Goal: Task Accomplishment & Management: Use online tool/utility

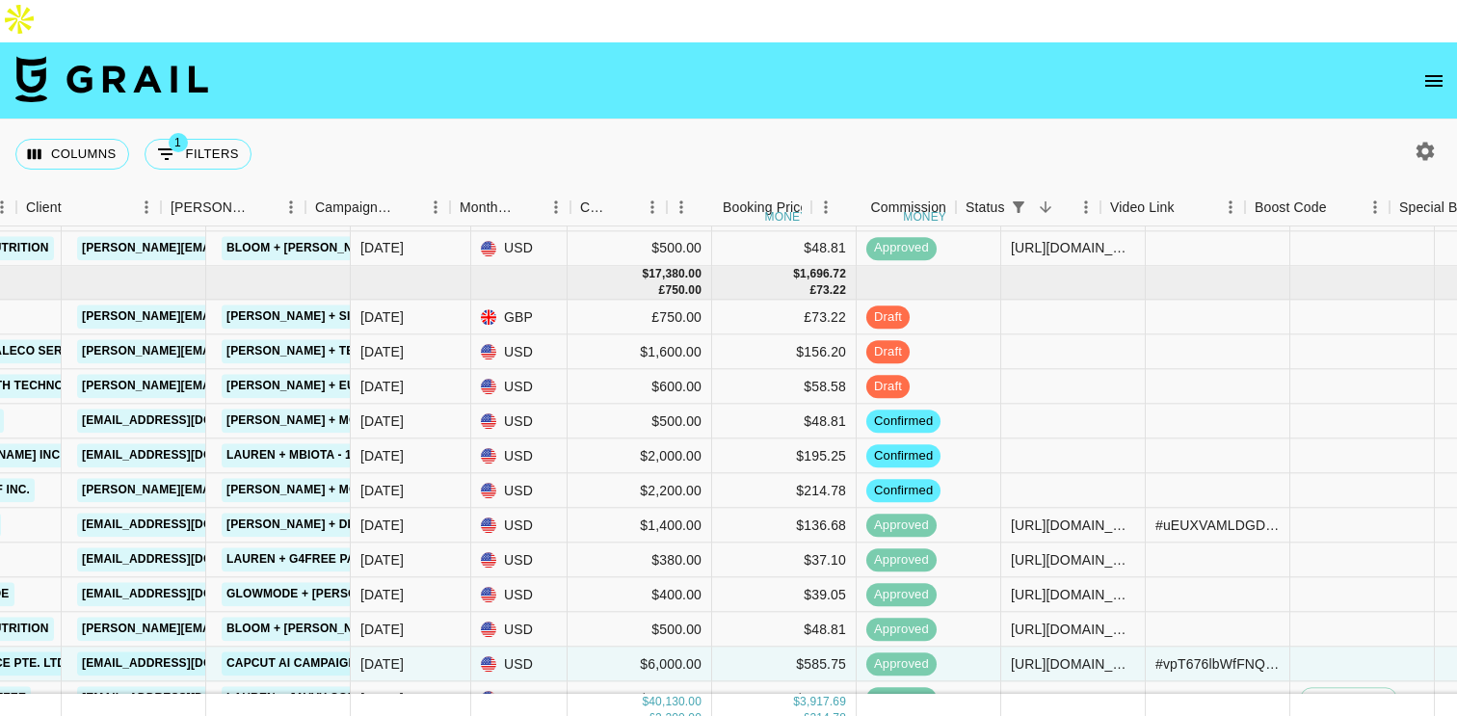
scroll to position [369, 785]
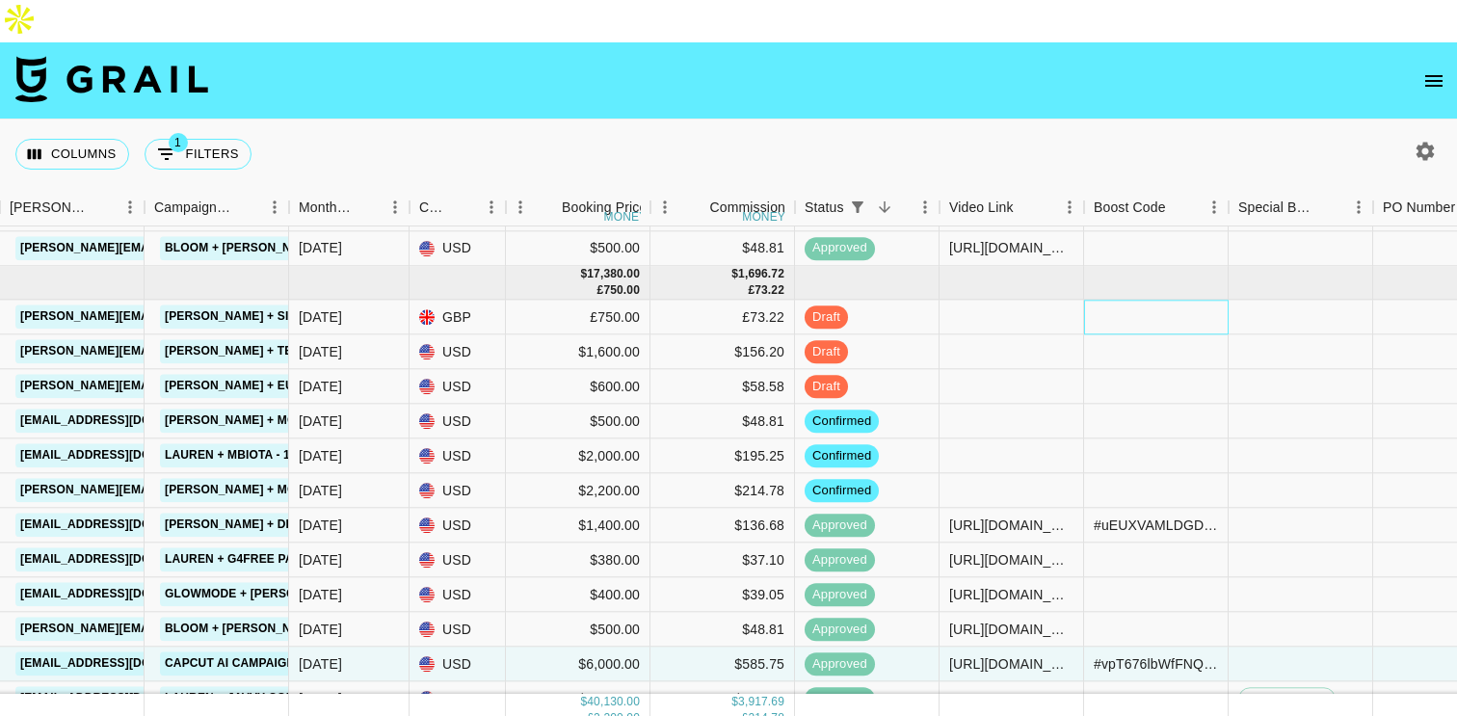
click at [1113, 301] on div at bounding box center [1156, 318] width 145 height 35
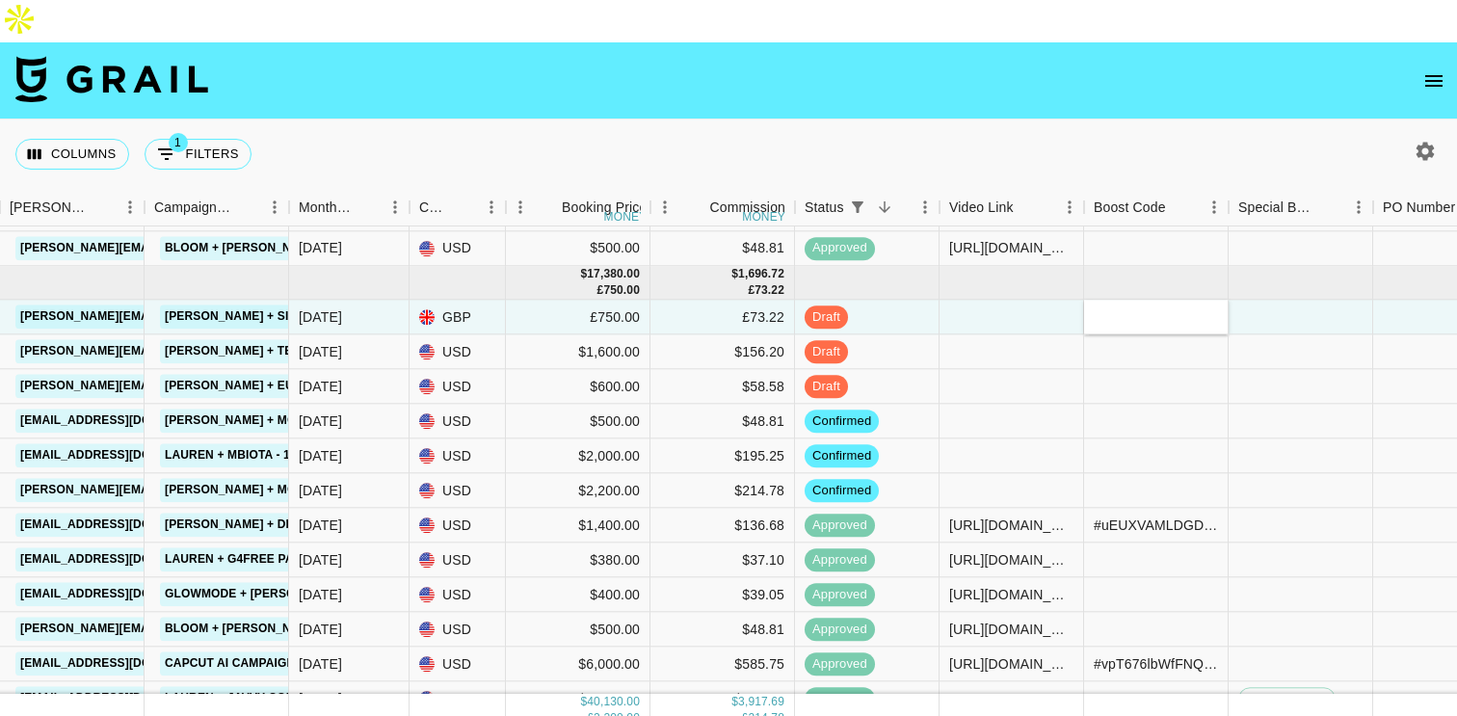
type input "#ITCGyAEdAXetsIImY389Q65c6Vqz7iiTEeOpYAiJ9xvddFF715FF2SrSP/K/tXA="
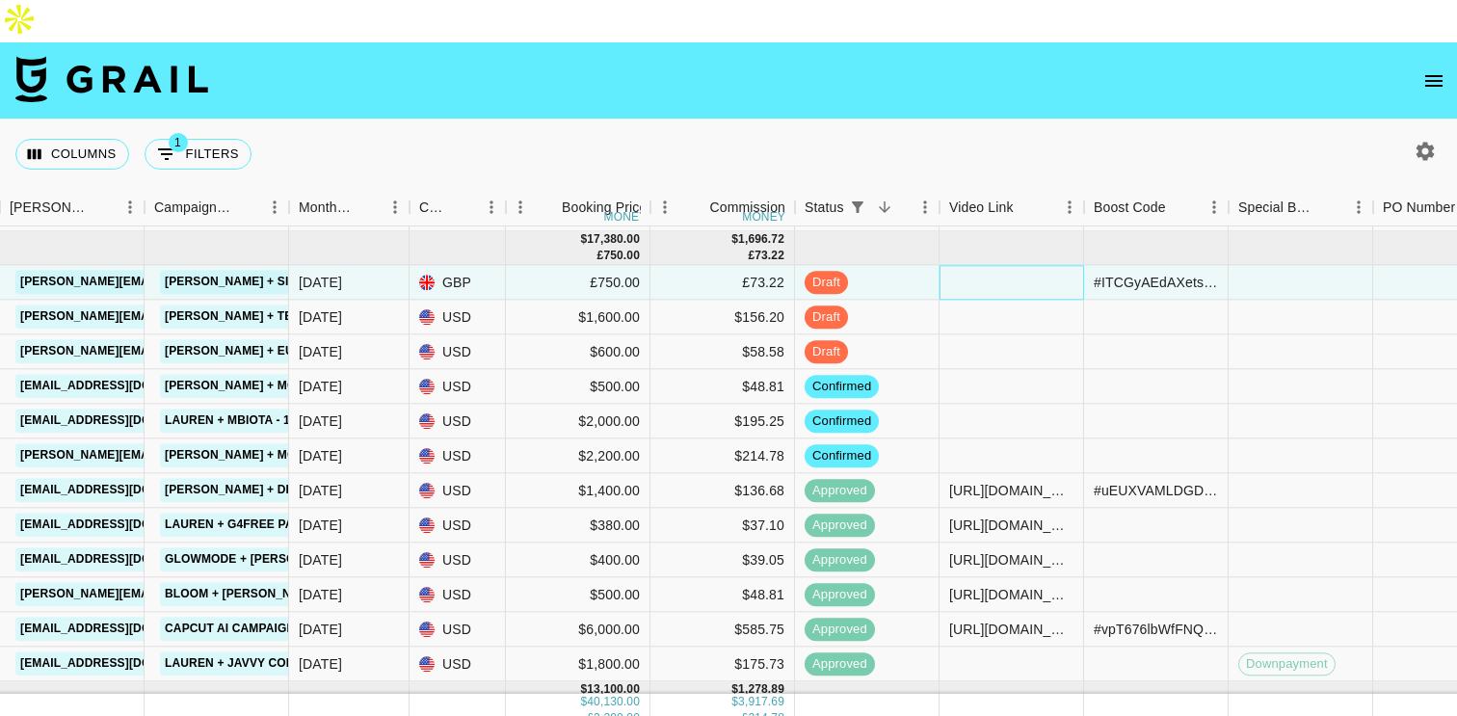
click at [967, 266] on div at bounding box center [1012, 283] width 145 height 35
click at [968, 266] on div at bounding box center [1012, 283] width 145 height 35
click at [991, 266] on div at bounding box center [1012, 283] width 145 height 35
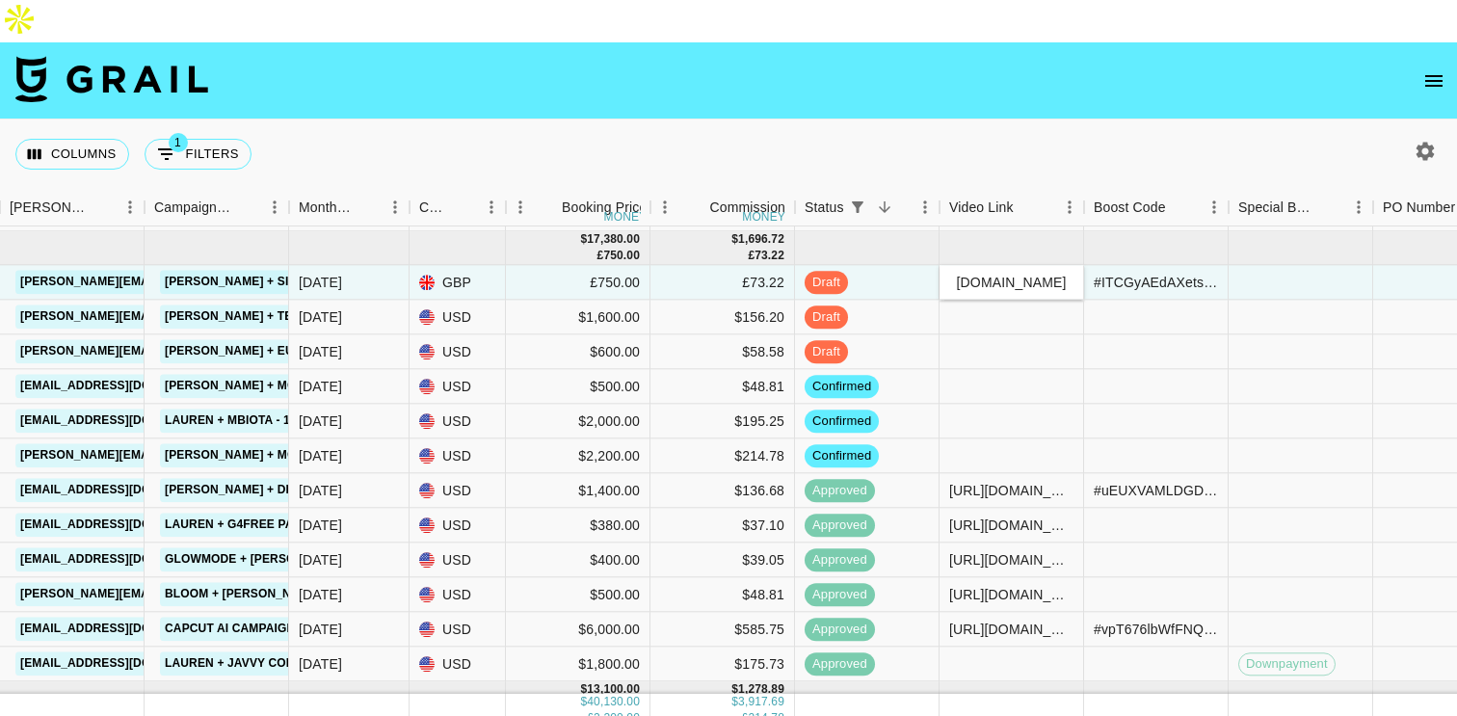
type input "[URL][DOMAIN_NAME]"
click at [1066, 335] on div at bounding box center [1012, 352] width 145 height 35
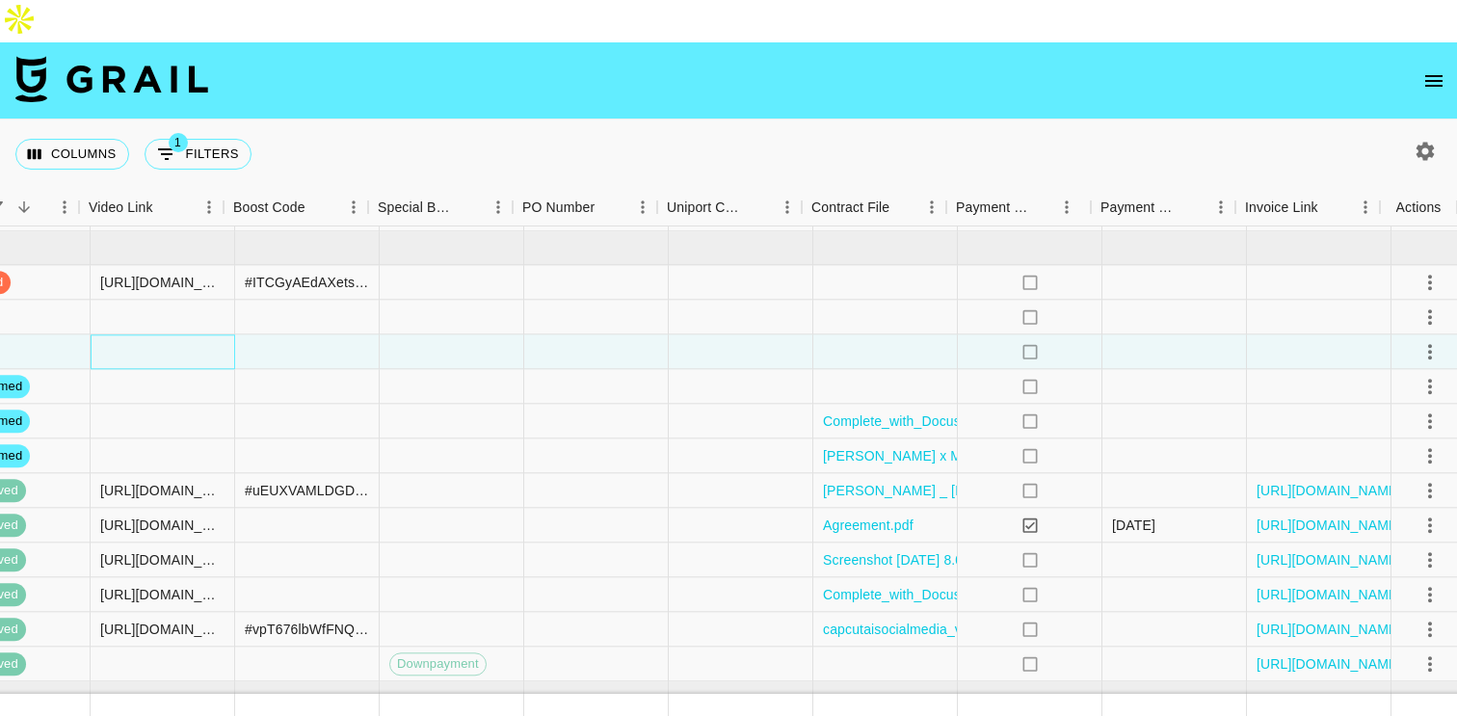
scroll to position [404, 1646]
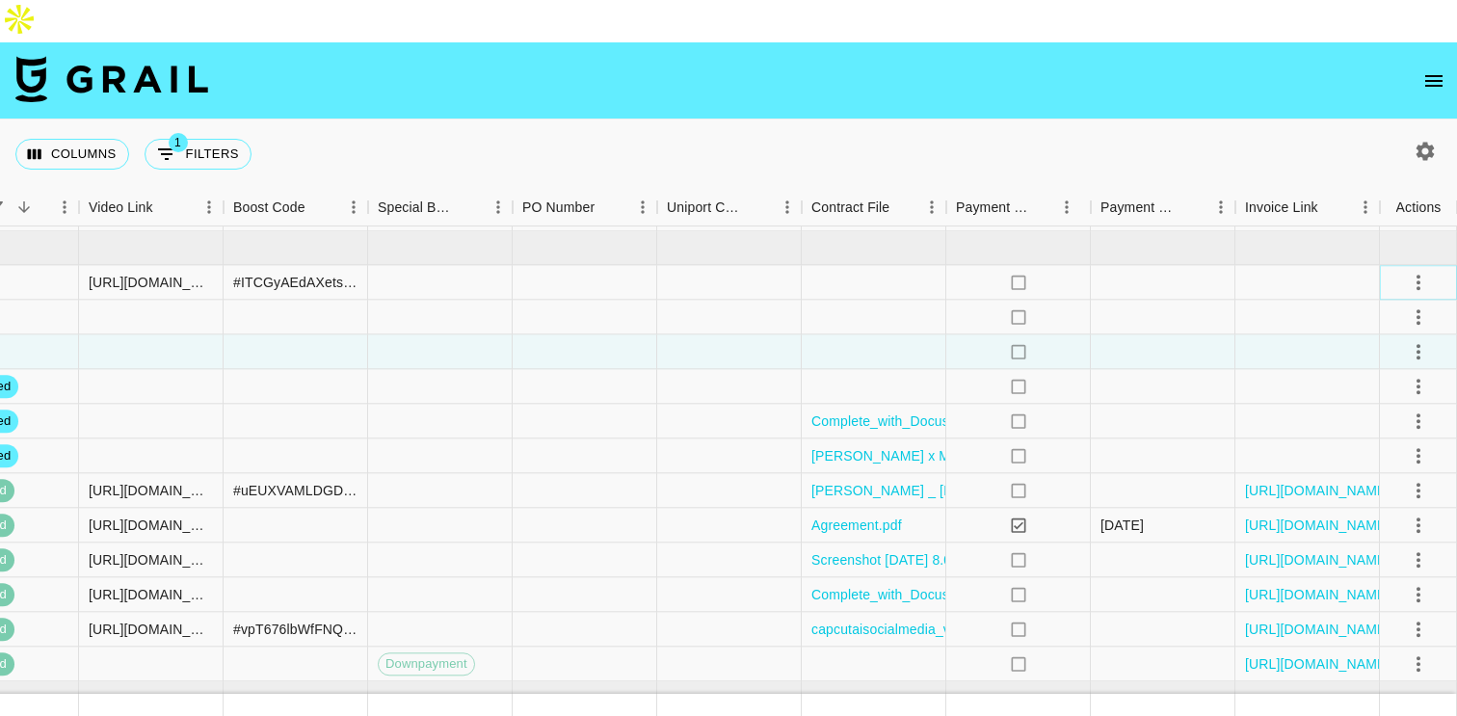
click at [1415, 271] on icon "select merge strategy" at bounding box center [1418, 282] width 23 height 23
click at [1383, 426] on div "Approve" at bounding box center [1376, 420] width 59 height 23
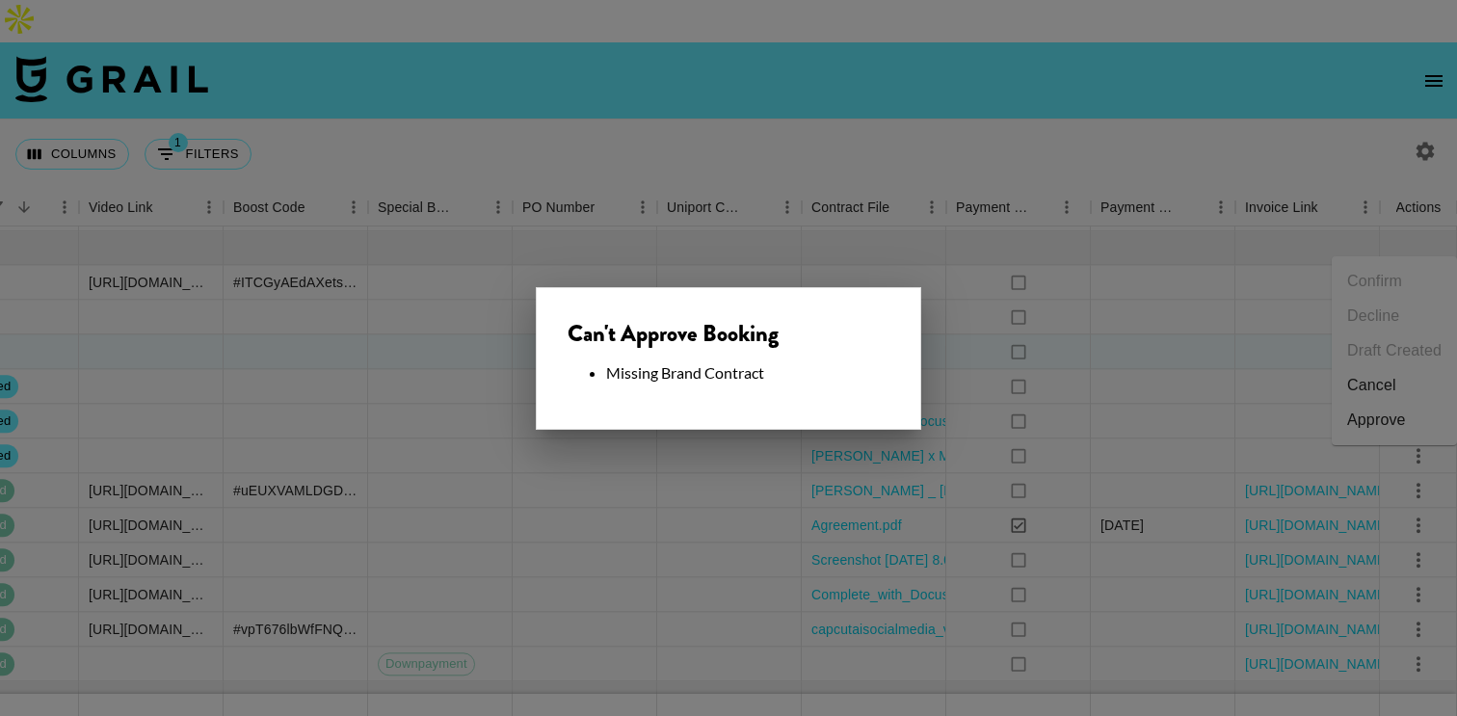
click at [1177, 289] on div at bounding box center [728, 358] width 1457 height 716
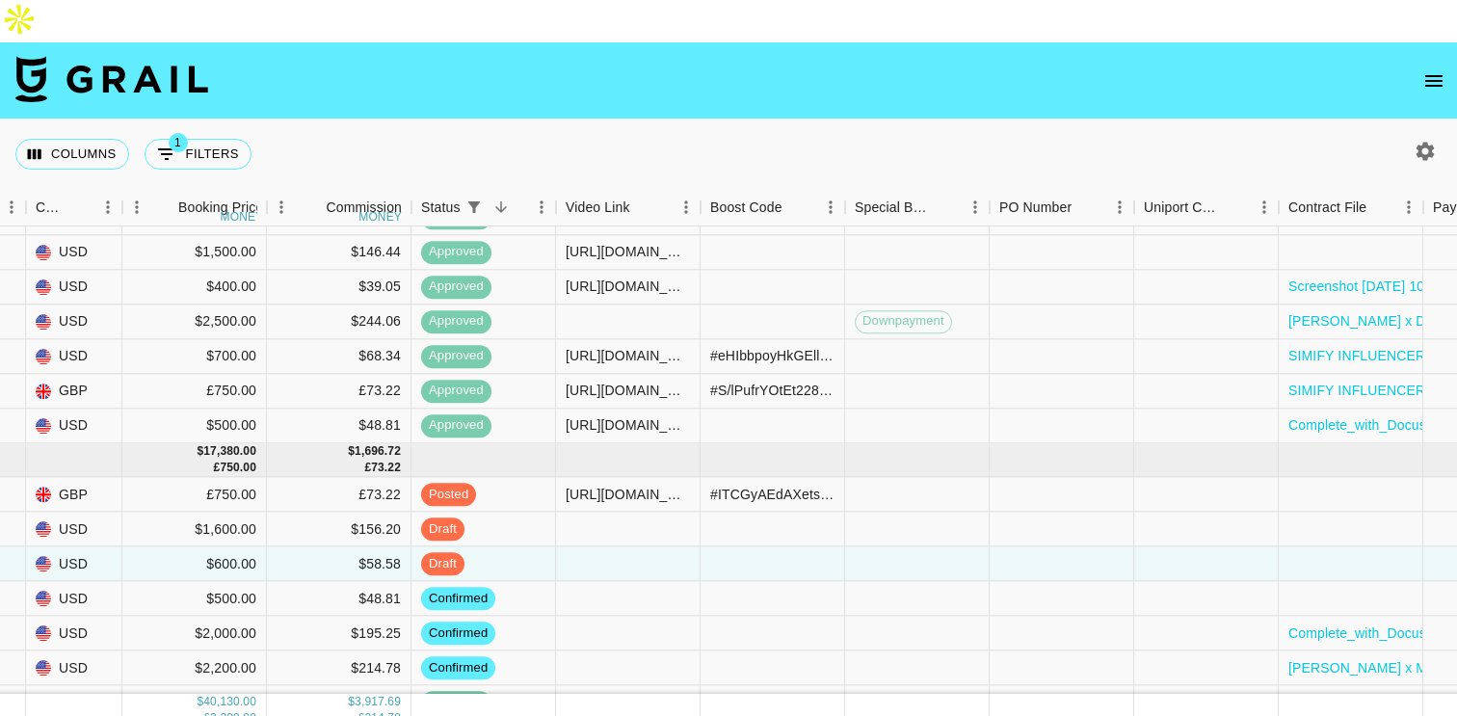
scroll to position [192, 1266]
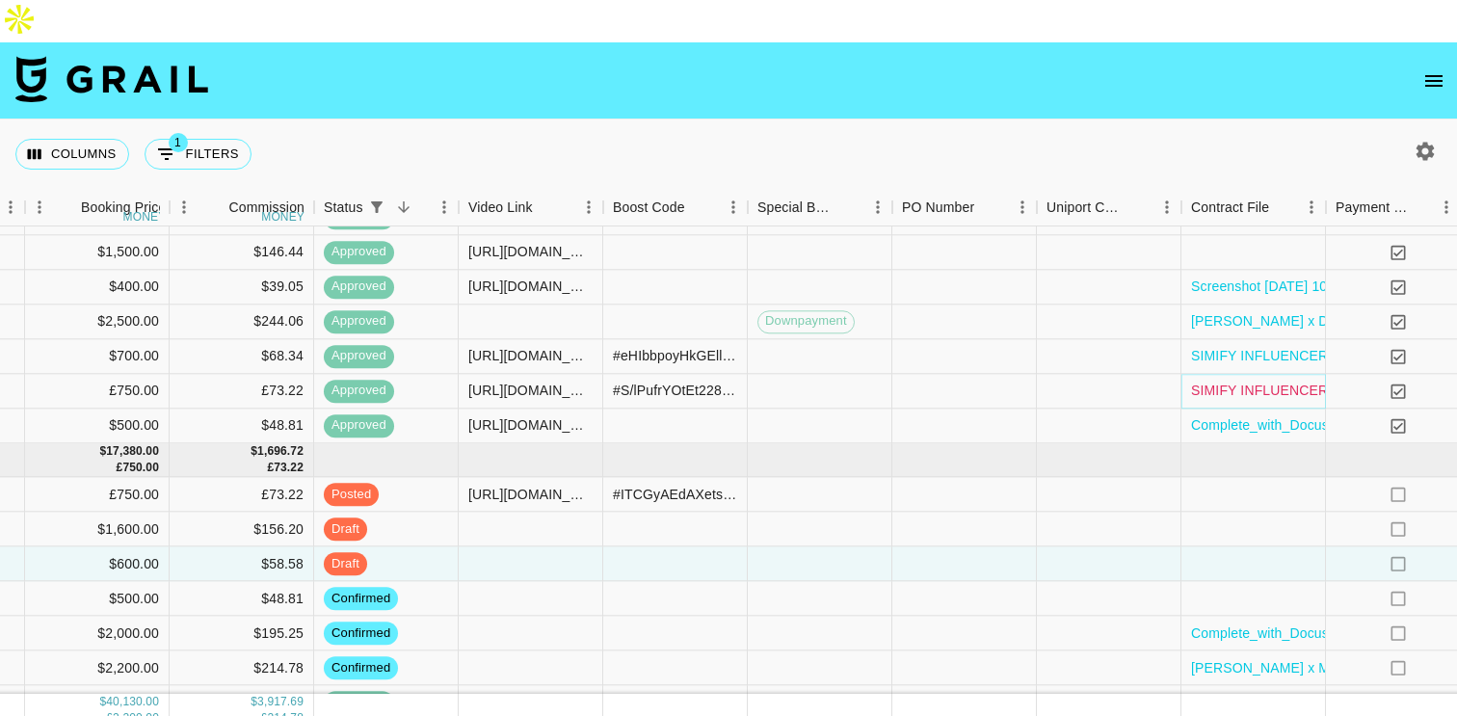
click at [1244, 382] on link "SIMIFY INFLUENCER CONTRACT JULY- [PERSON_NAME] .pdf" at bounding box center [1391, 391] width 401 height 19
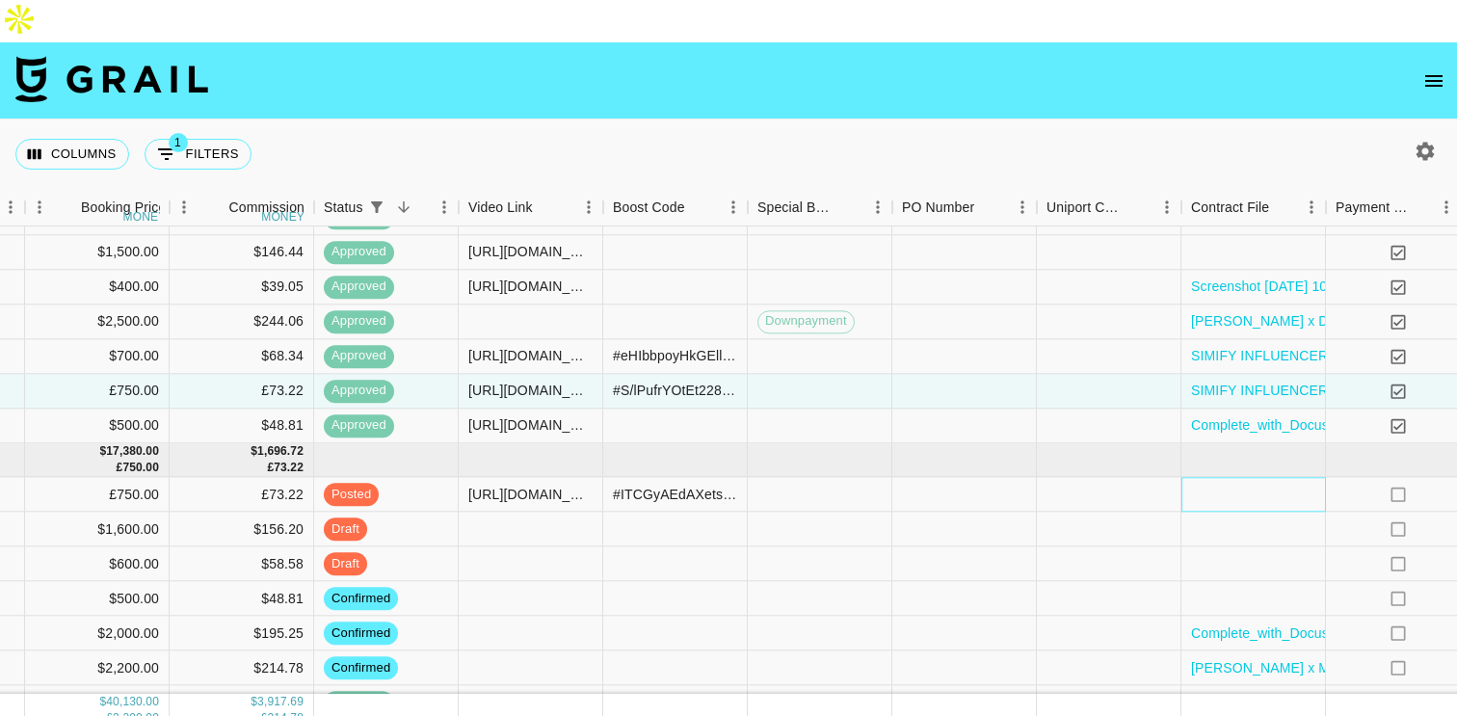
click at [1247, 478] on div at bounding box center [1253, 495] width 145 height 35
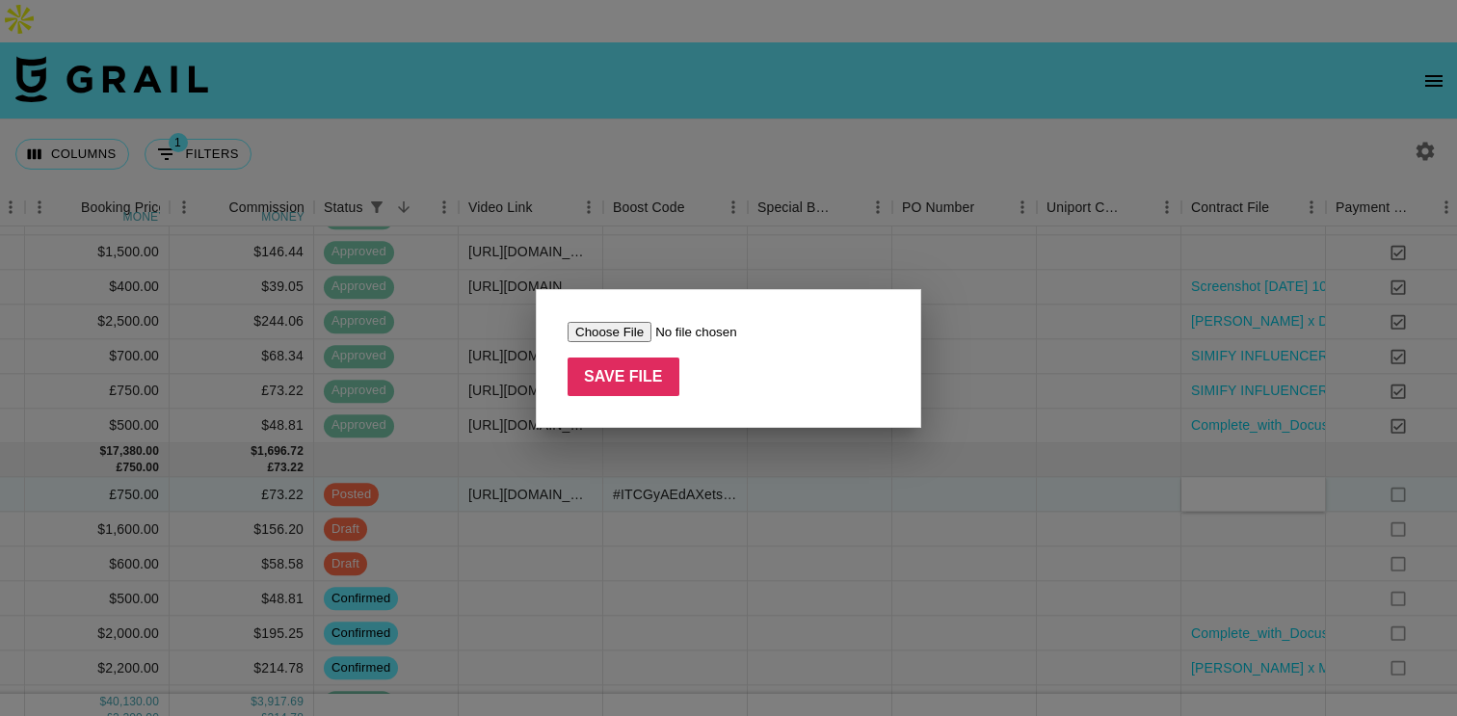
click at [596, 335] on input "file" at bounding box center [690, 332] width 244 height 20
type input "C:\fakepath\SIMIFY INFLUENCER CONTRACT JULY- [PERSON_NAME] .pdf"
click at [620, 389] on input "Save File" at bounding box center [624, 377] width 112 height 39
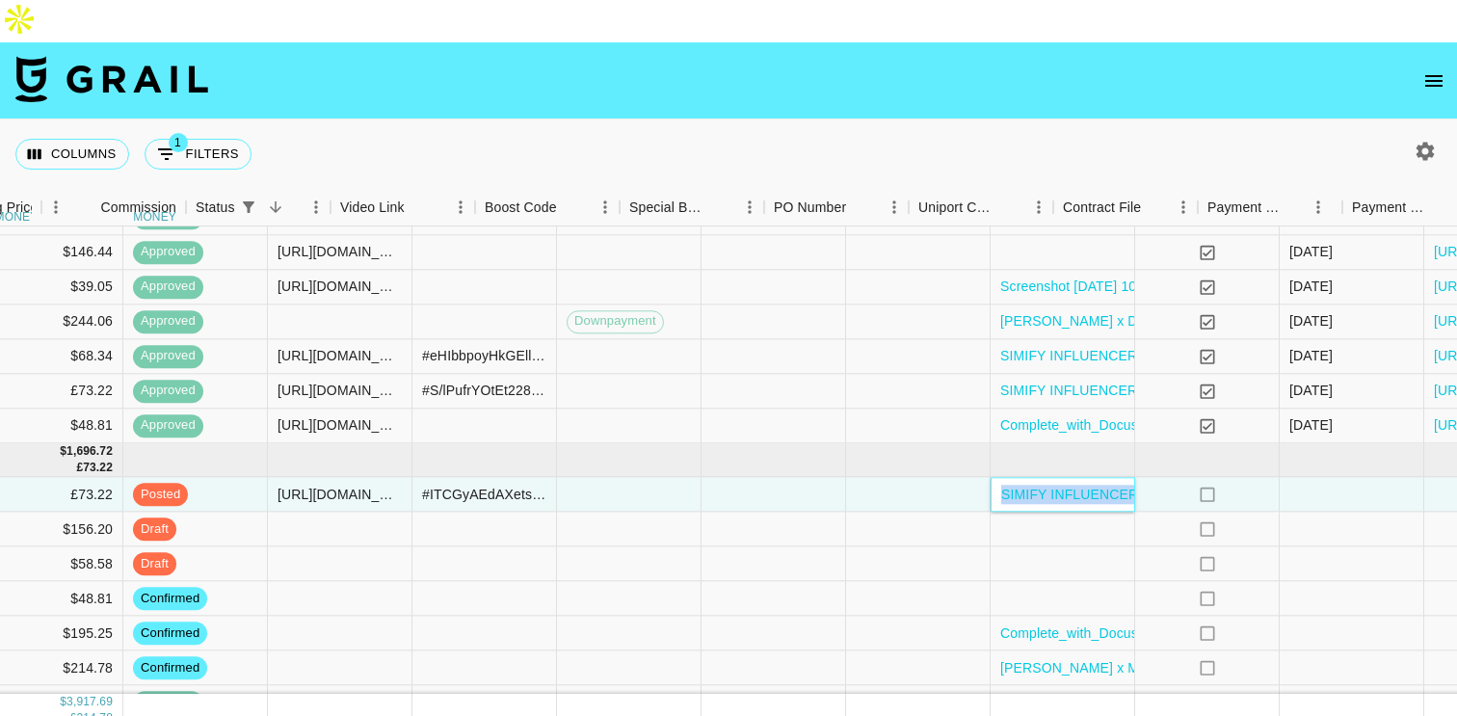
scroll to position [192, 1646]
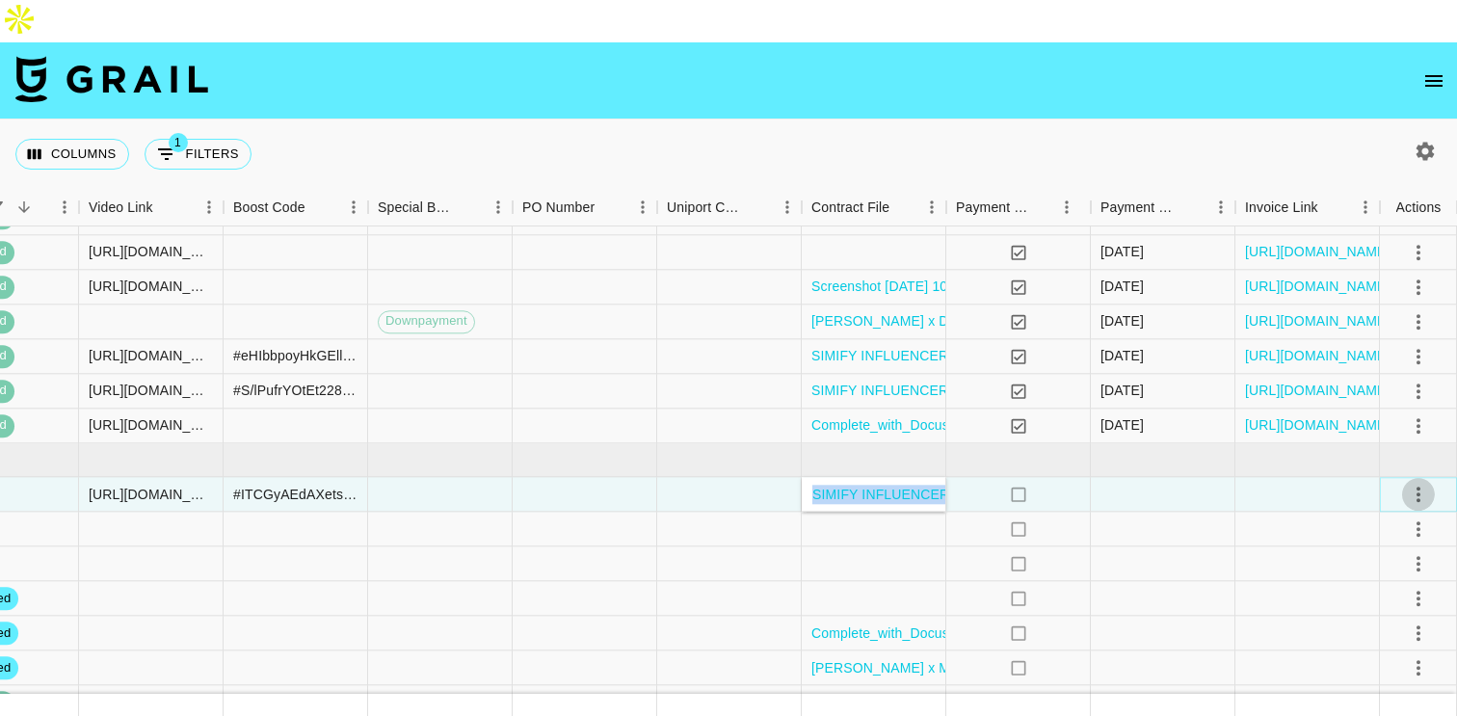
click at [1419, 483] on icon "select merge strategy" at bounding box center [1418, 494] width 23 height 23
click at [1382, 643] on div "Approve" at bounding box center [1376, 632] width 59 height 23
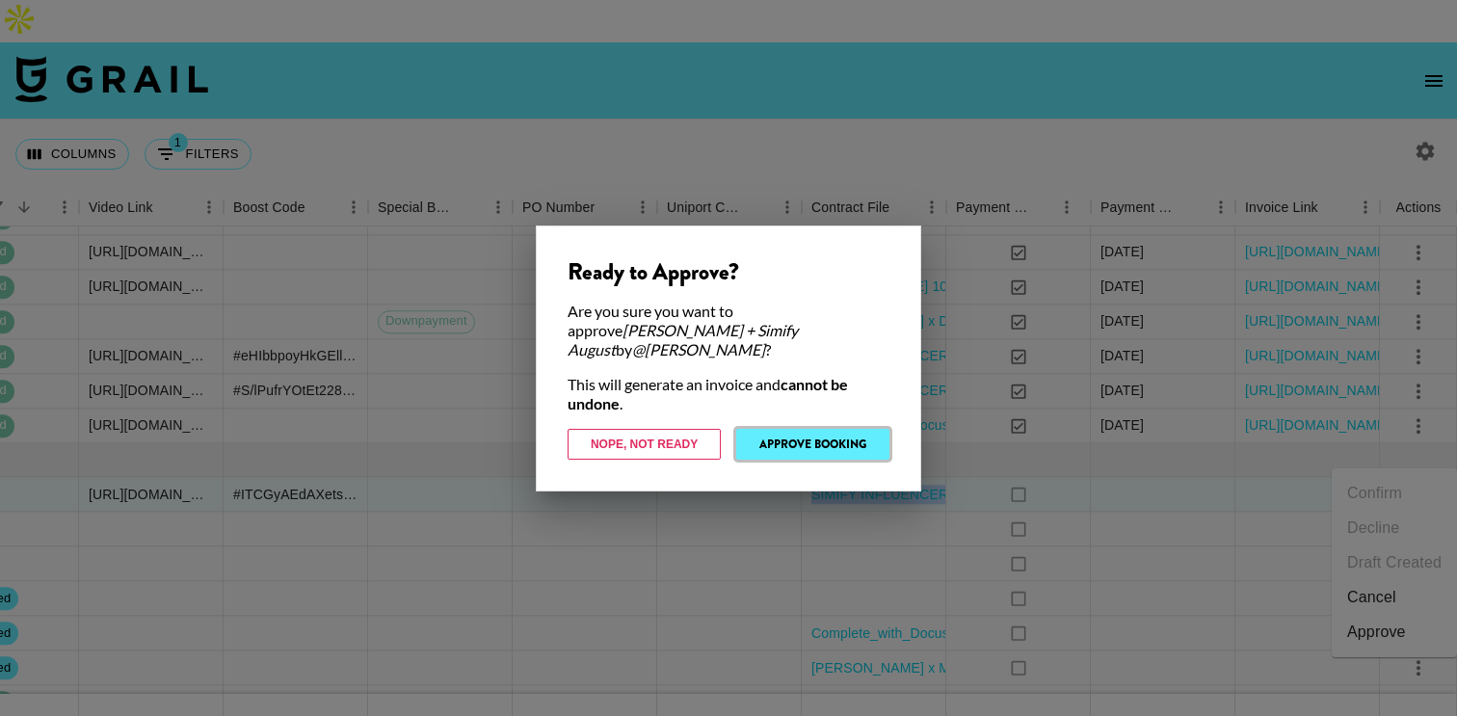
click at [803, 431] on button "Approve Booking" at bounding box center [812, 444] width 153 height 31
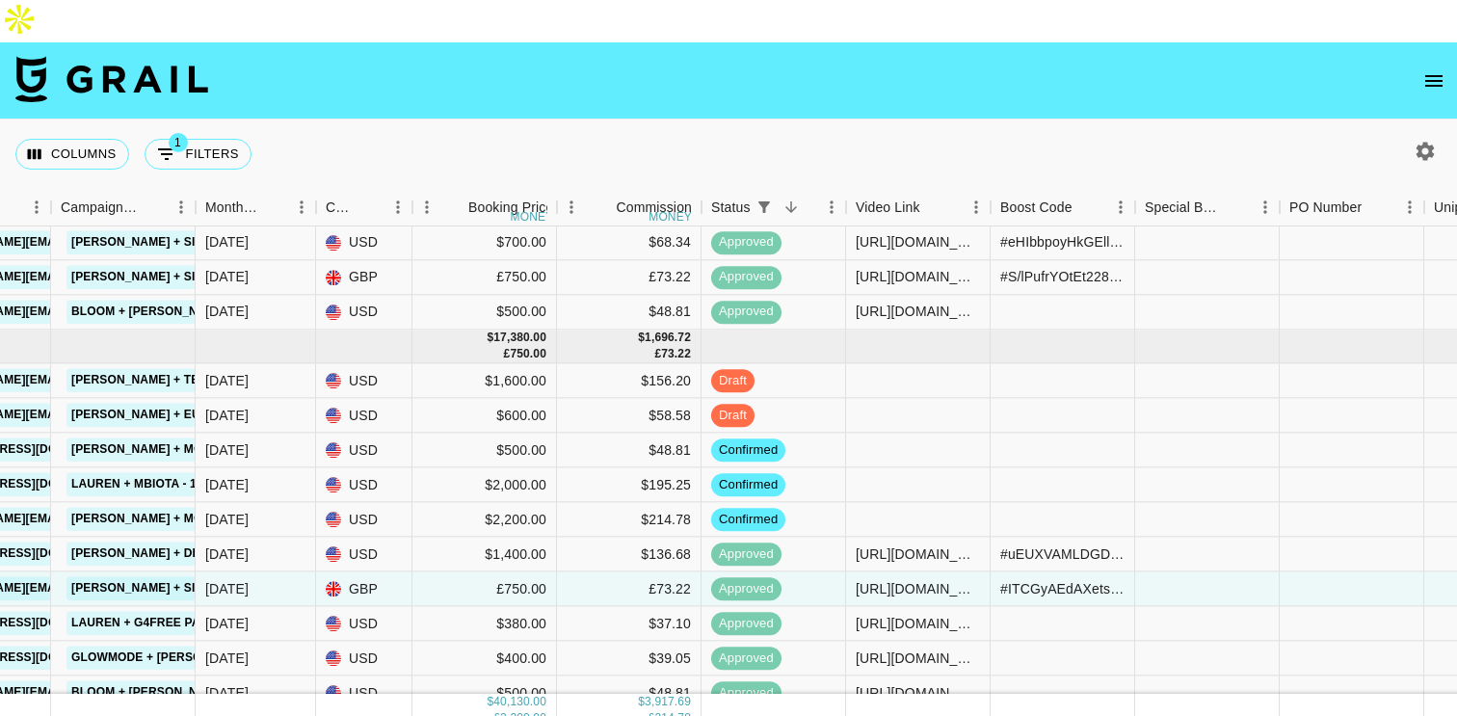
scroll to position [305, 879]
click at [236, 372] on div "[DATE]" at bounding box center [226, 381] width 43 height 19
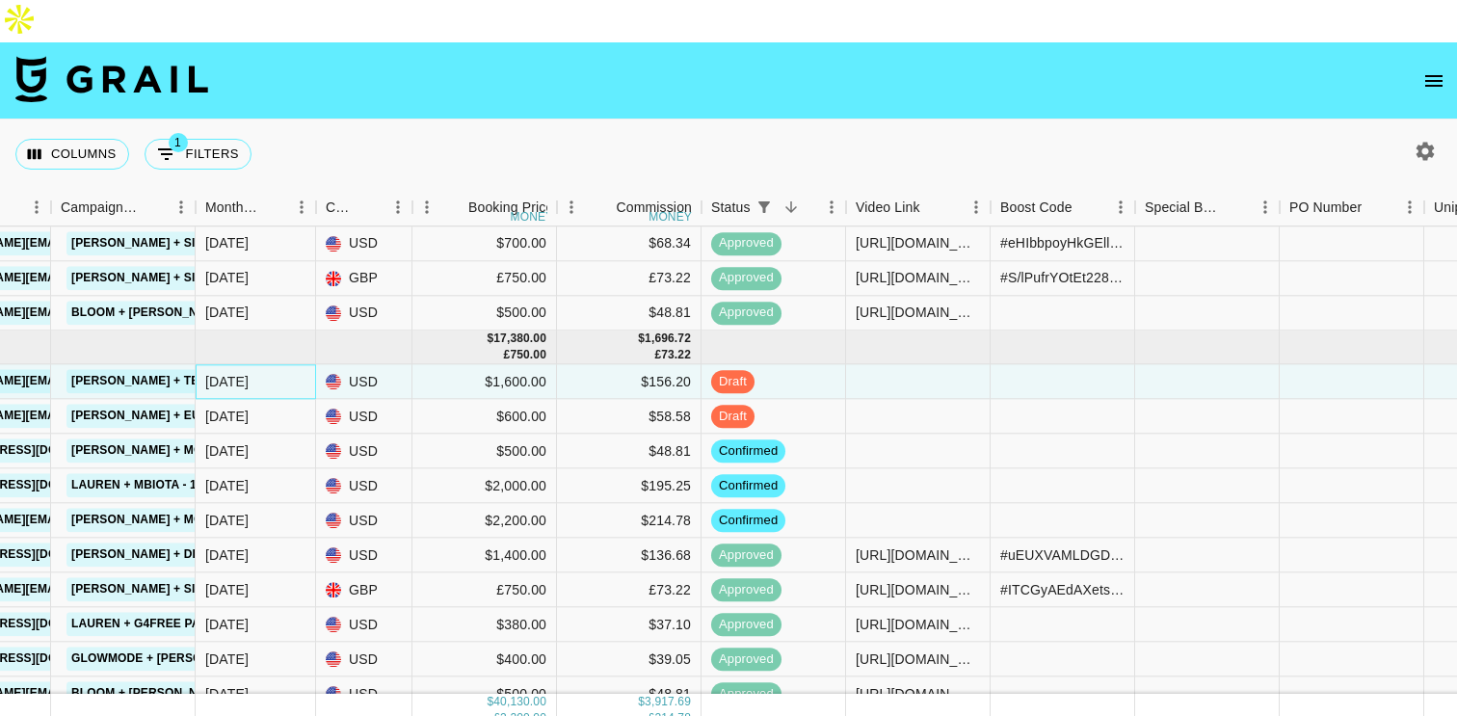
click at [236, 372] on div "[DATE]" at bounding box center [226, 381] width 43 height 19
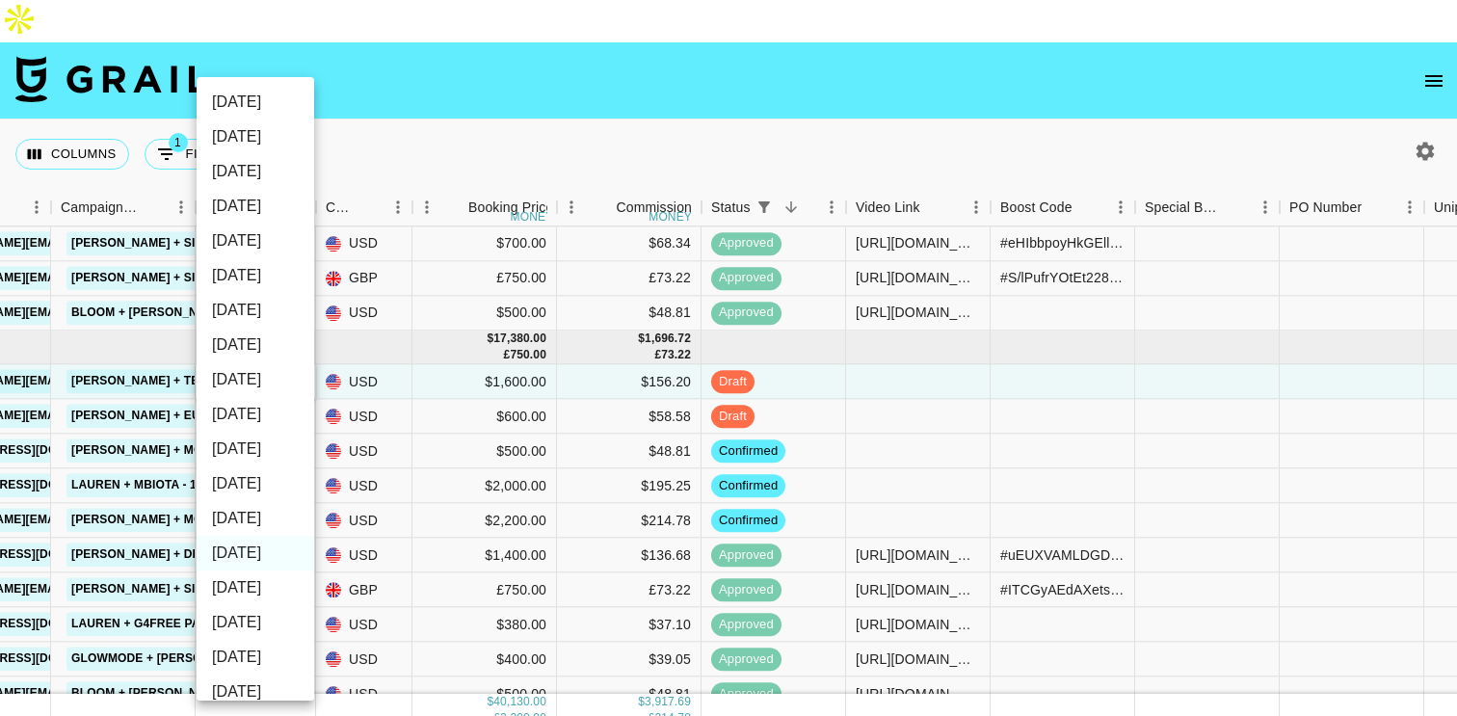
click at [253, 101] on li "[DATE]" at bounding box center [256, 102] width 118 height 35
type input "[DATE]"
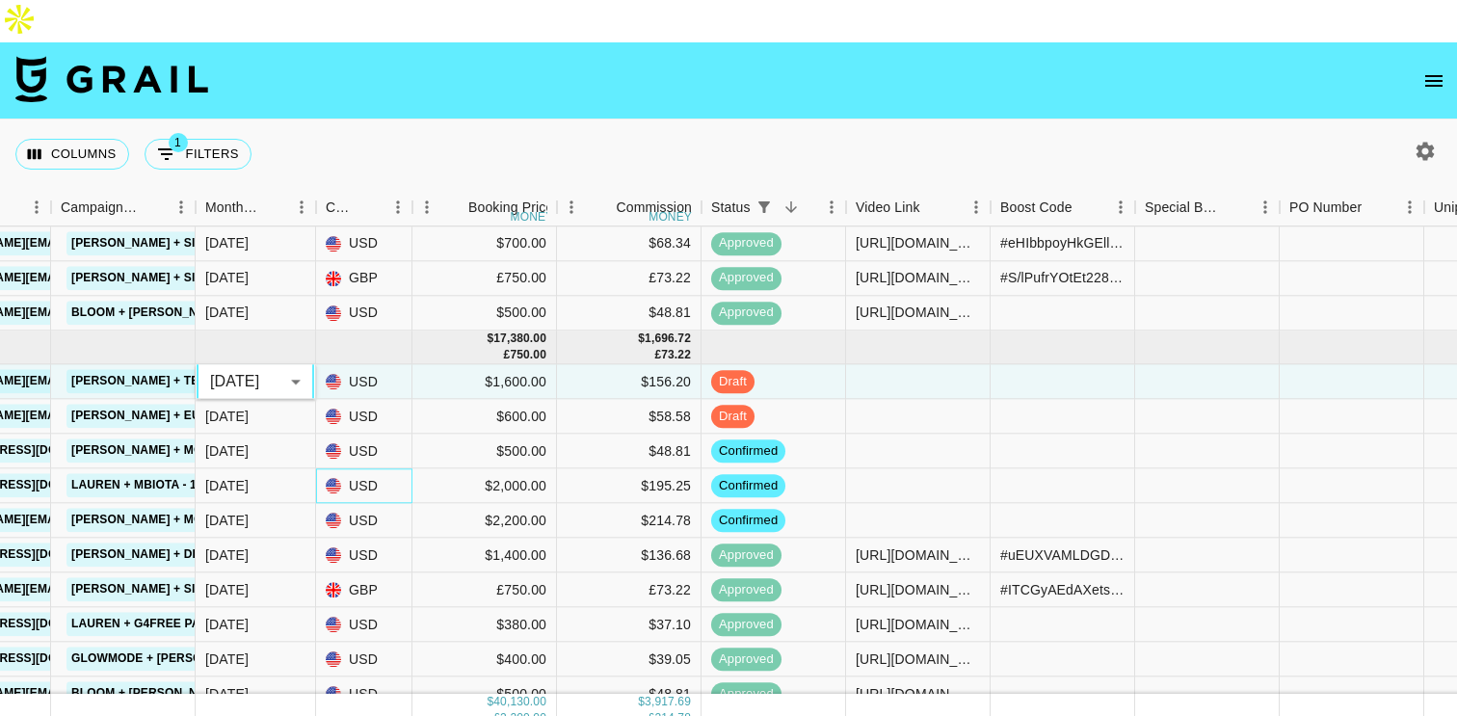
click at [359, 469] on div "USD" at bounding box center [364, 486] width 96 height 35
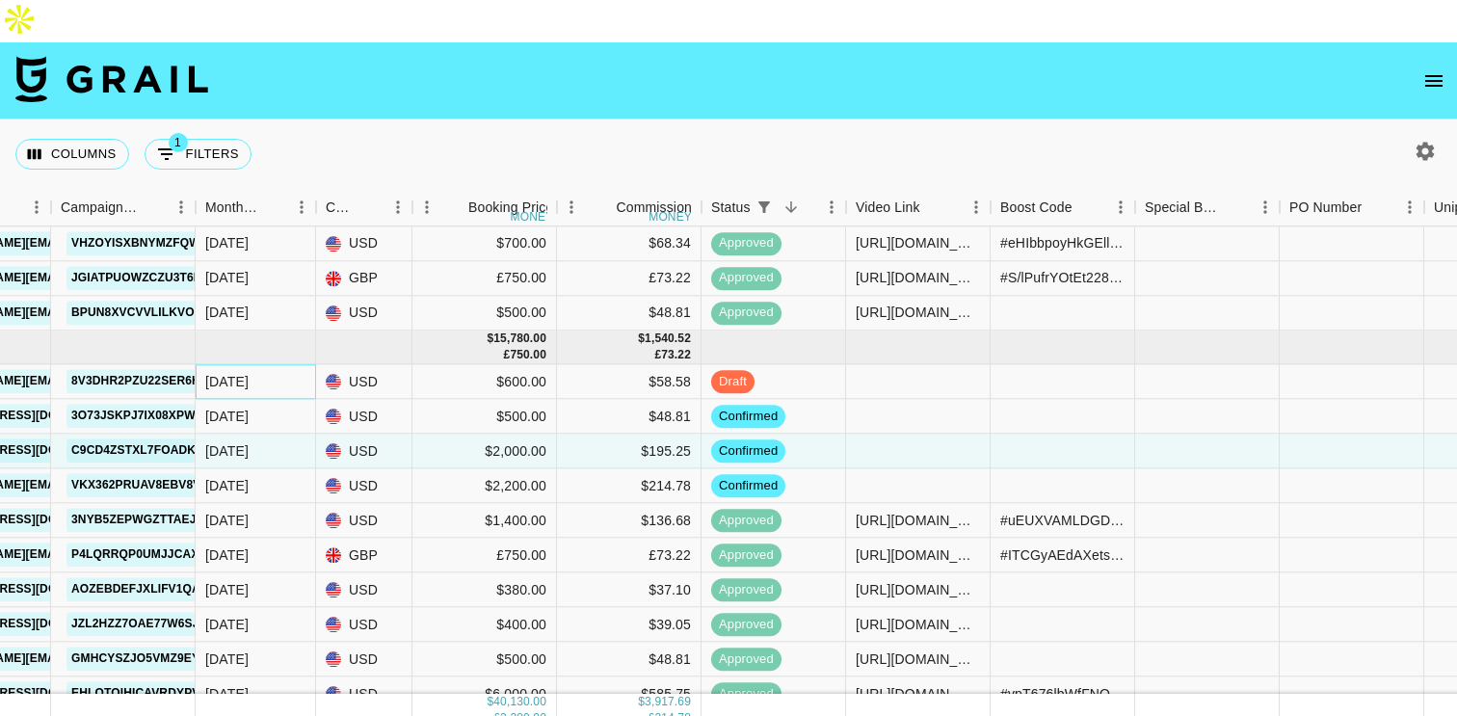
click at [240, 372] on div "[DATE]" at bounding box center [226, 381] width 43 height 19
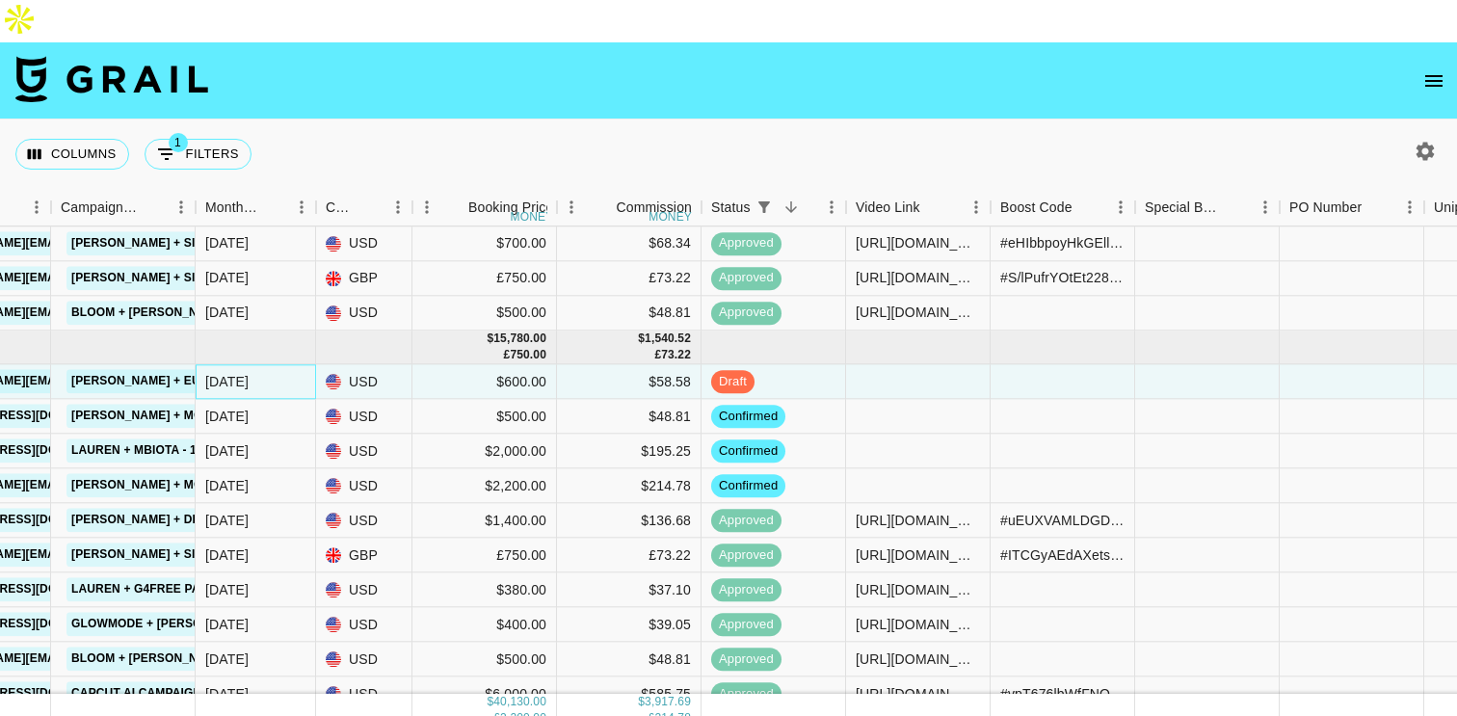
click at [240, 372] on div "[DATE]" at bounding box center [226, 381] width 43 height 19
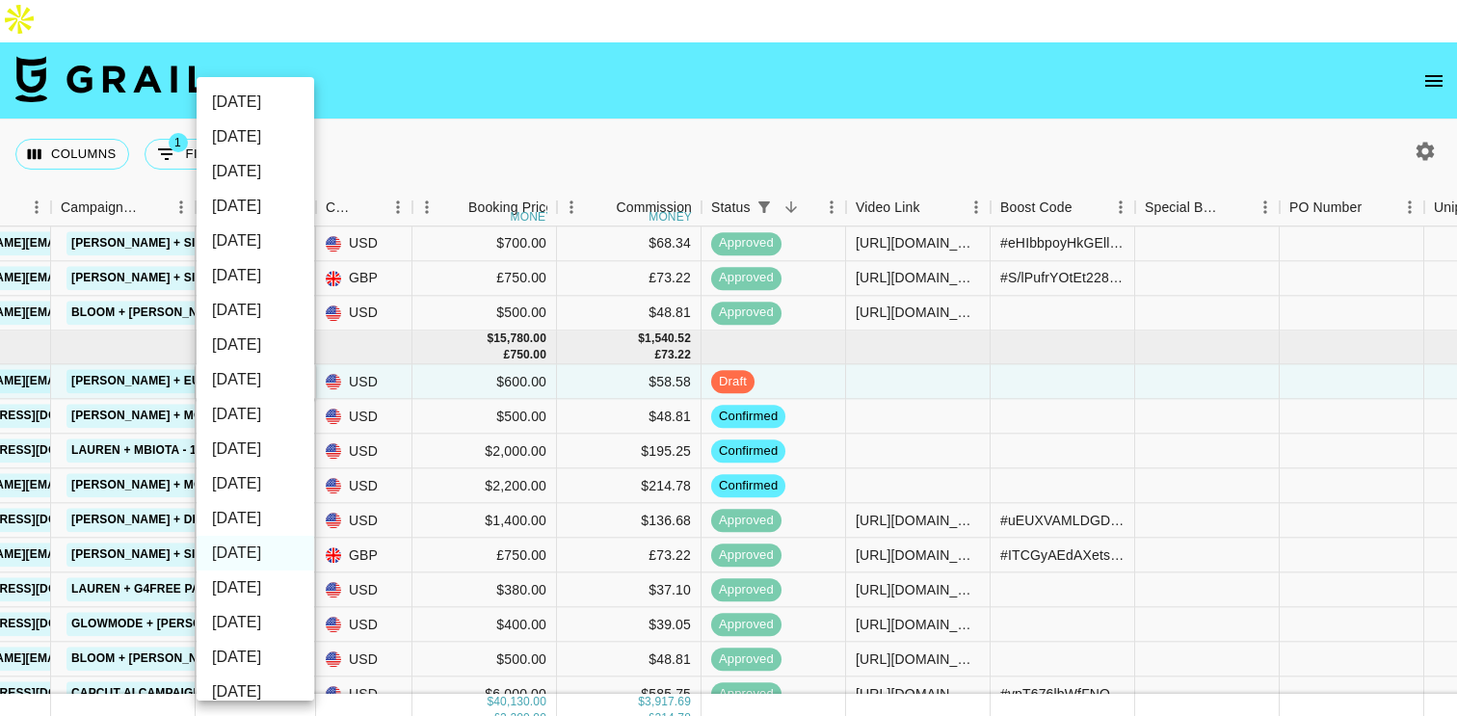
click at [257, 516] on li "[DATE]" at bounding box center [256, 518] width 118 height 35
type input "[DATE]"
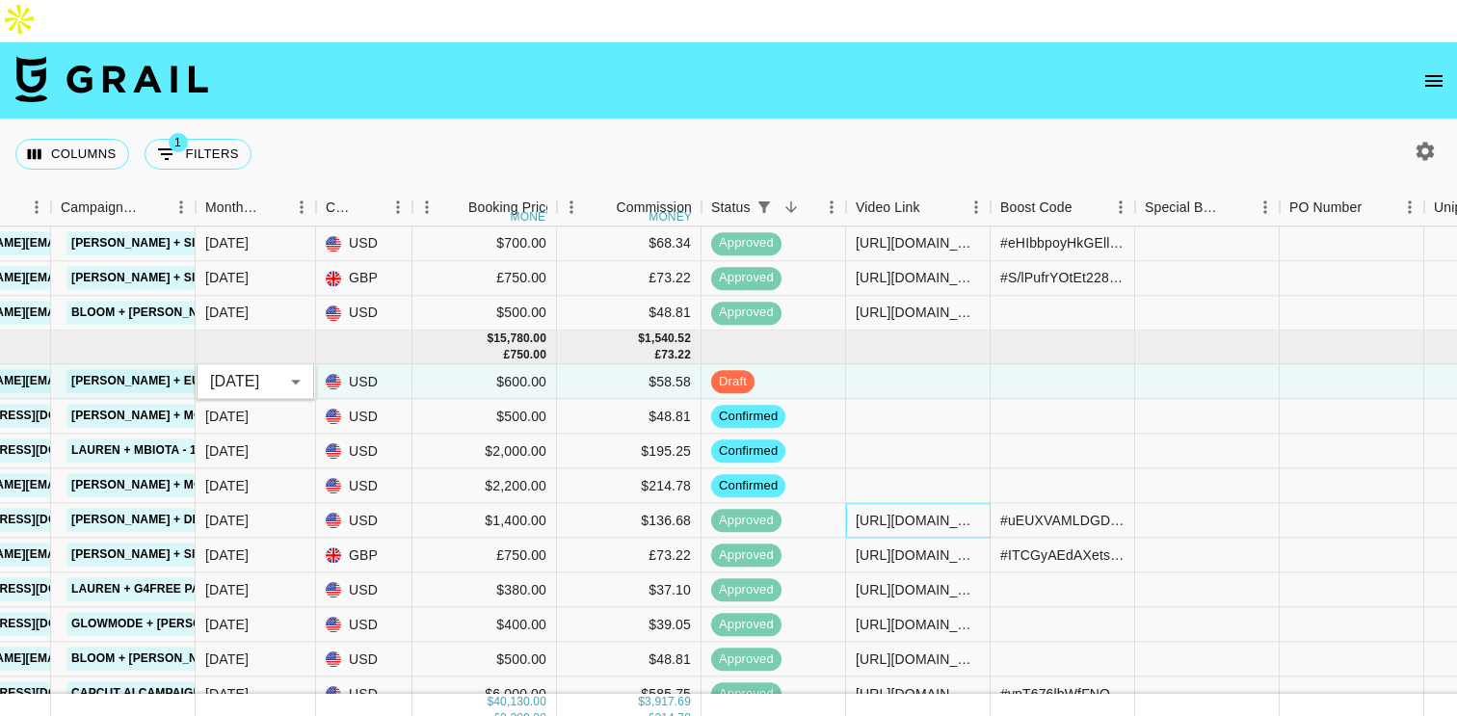
click at [912, 511] on div "[URL][DOMAIN_NAME]" at bounding box center [918, 520] width 124 height 19
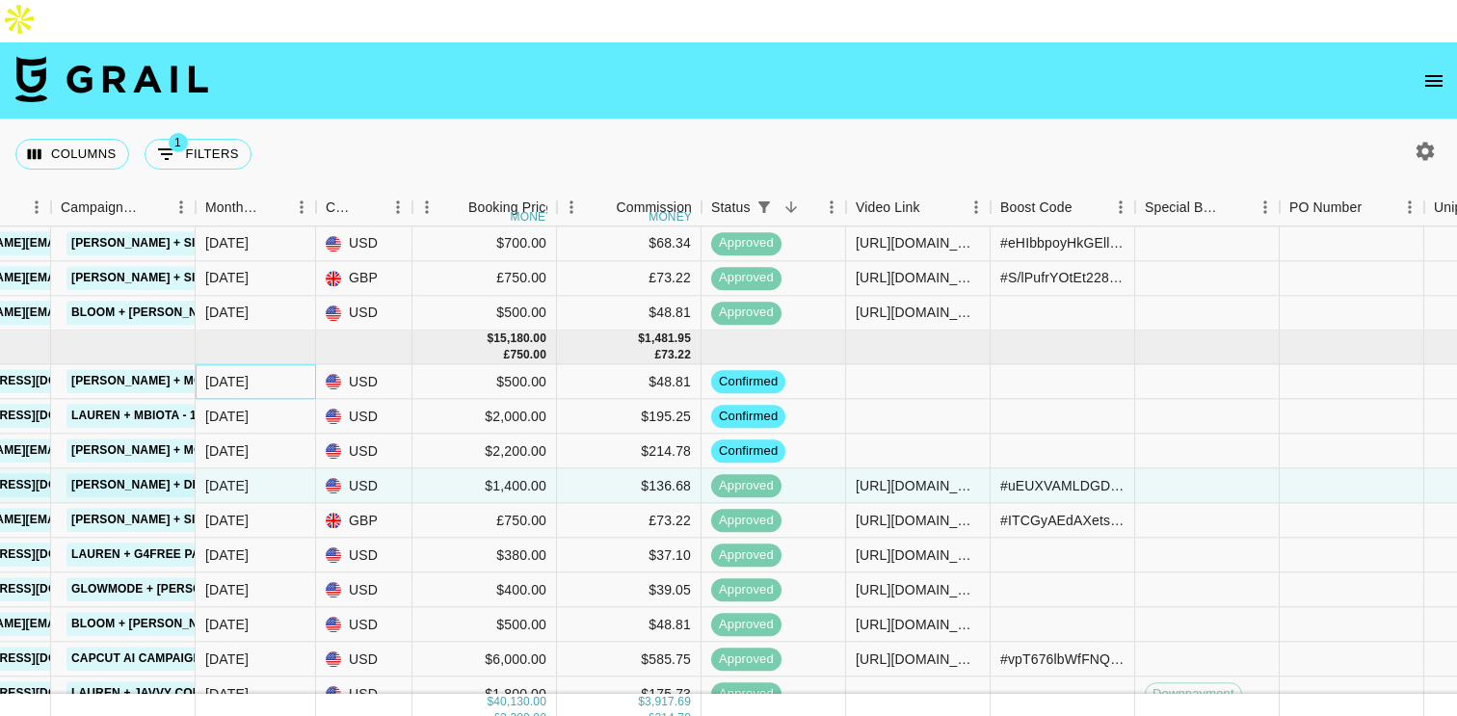
click at [225, 372] on div "[DATE]" at bounding box center [226, 381] width 43 height 19
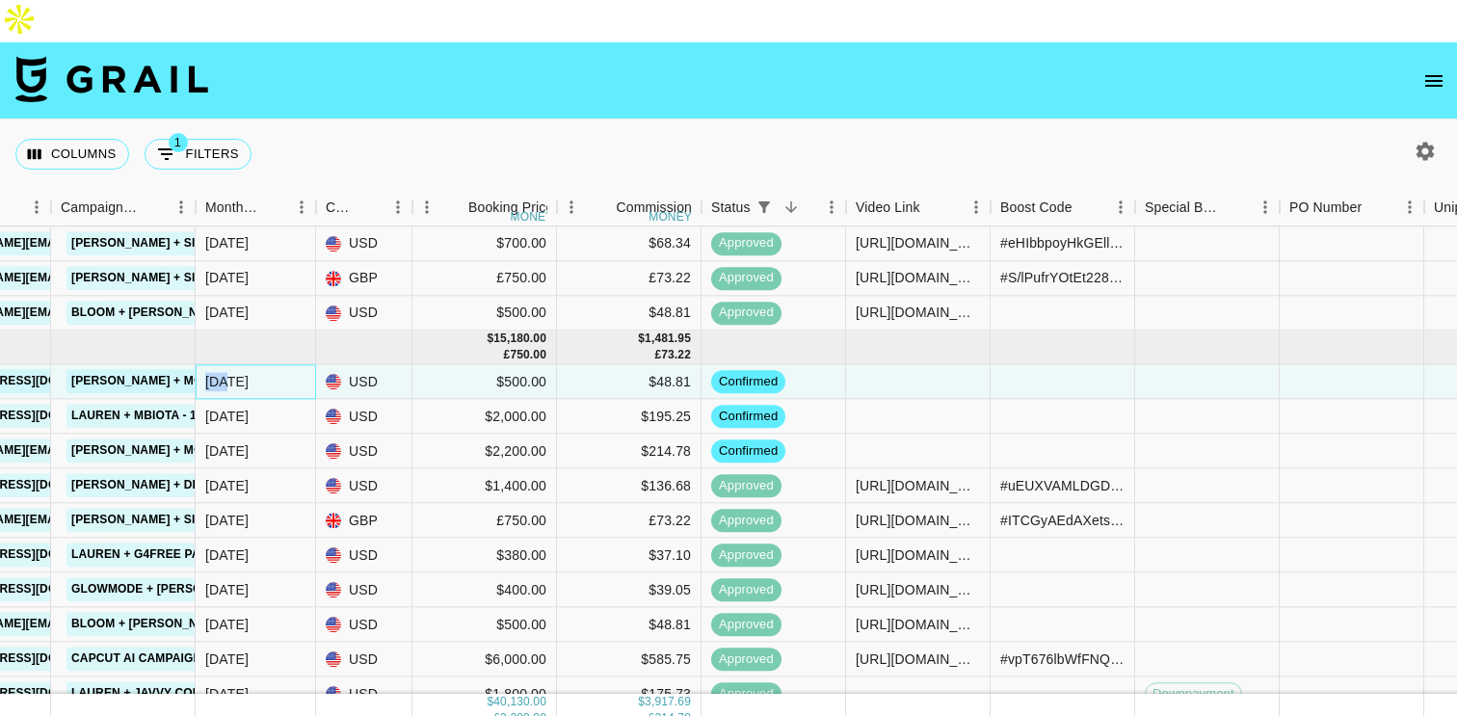
click at [225, 372] on div "[DATE]" at bounding box center [226, 381] width 43 height 19
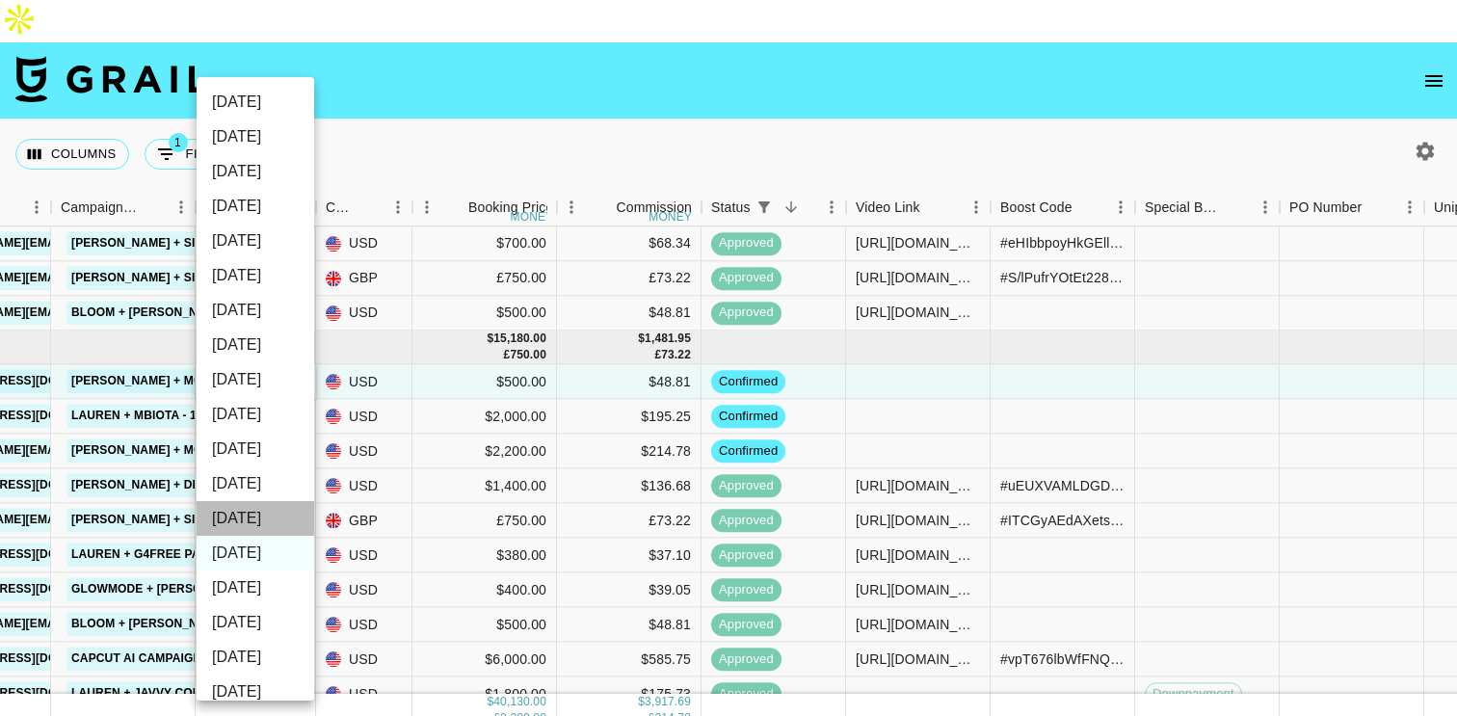
click at [256, 515] on li "[DATE]" at bounding box center [256, 518] width 118 height 35
type input "[DATE]"
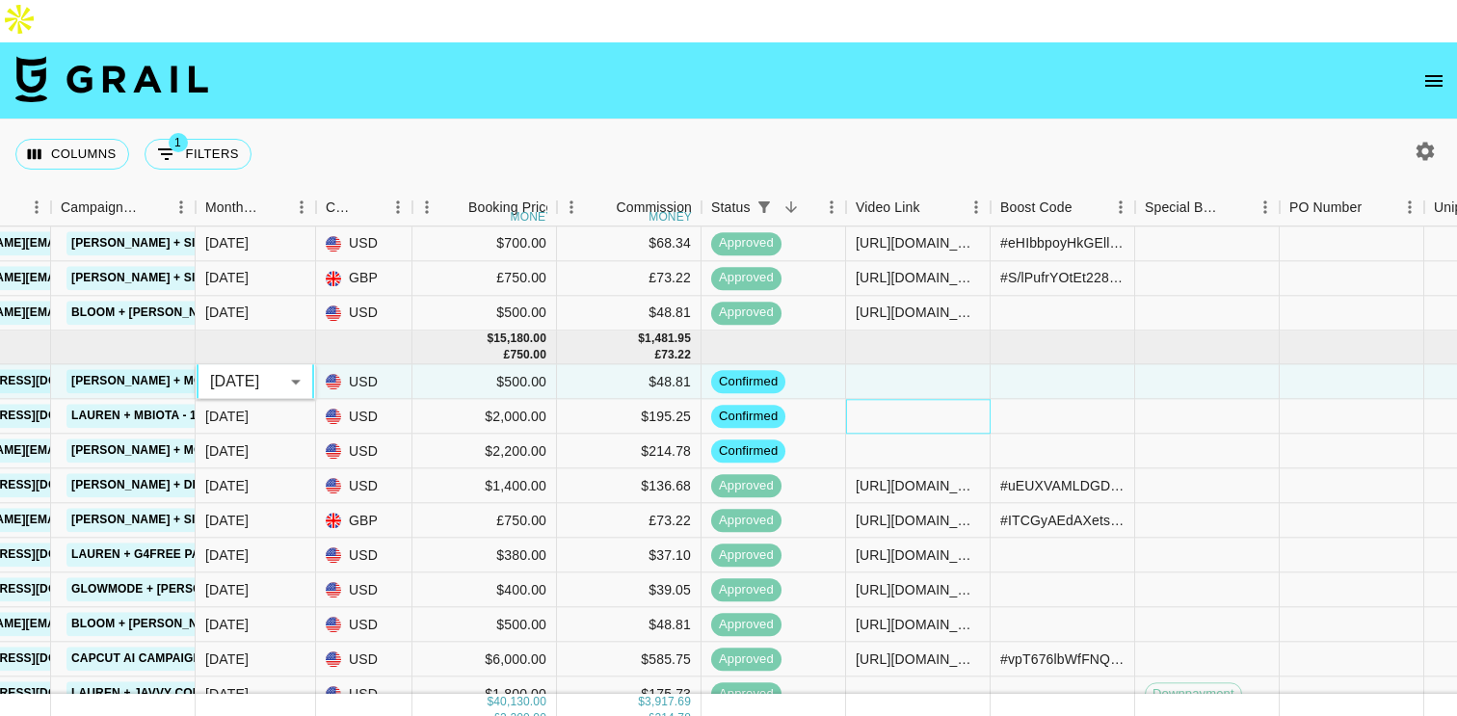
click at [854, 400] on div at bounding box center [918, 417] width 145 height 35
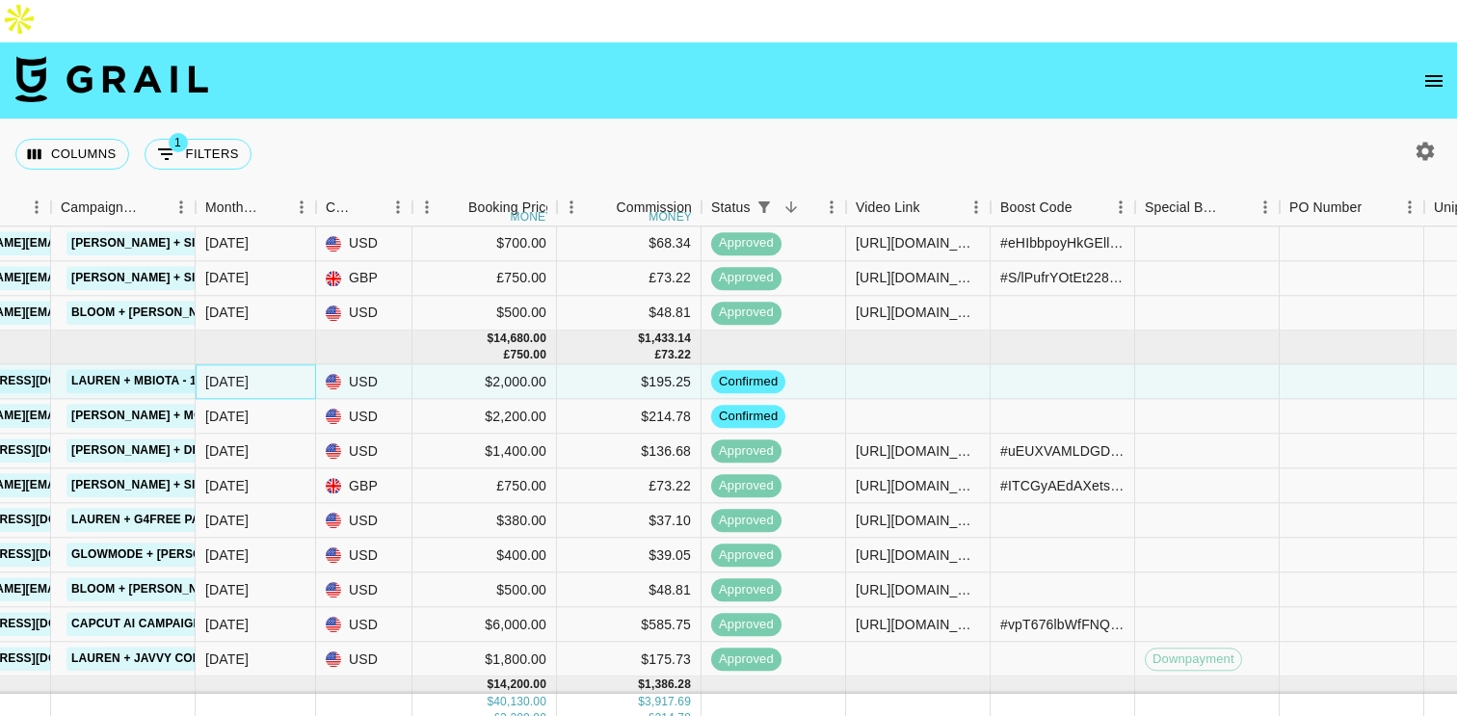
click at [260, 365] on div "[DATE]" at bounding box center [256, 382] width 120 height 35
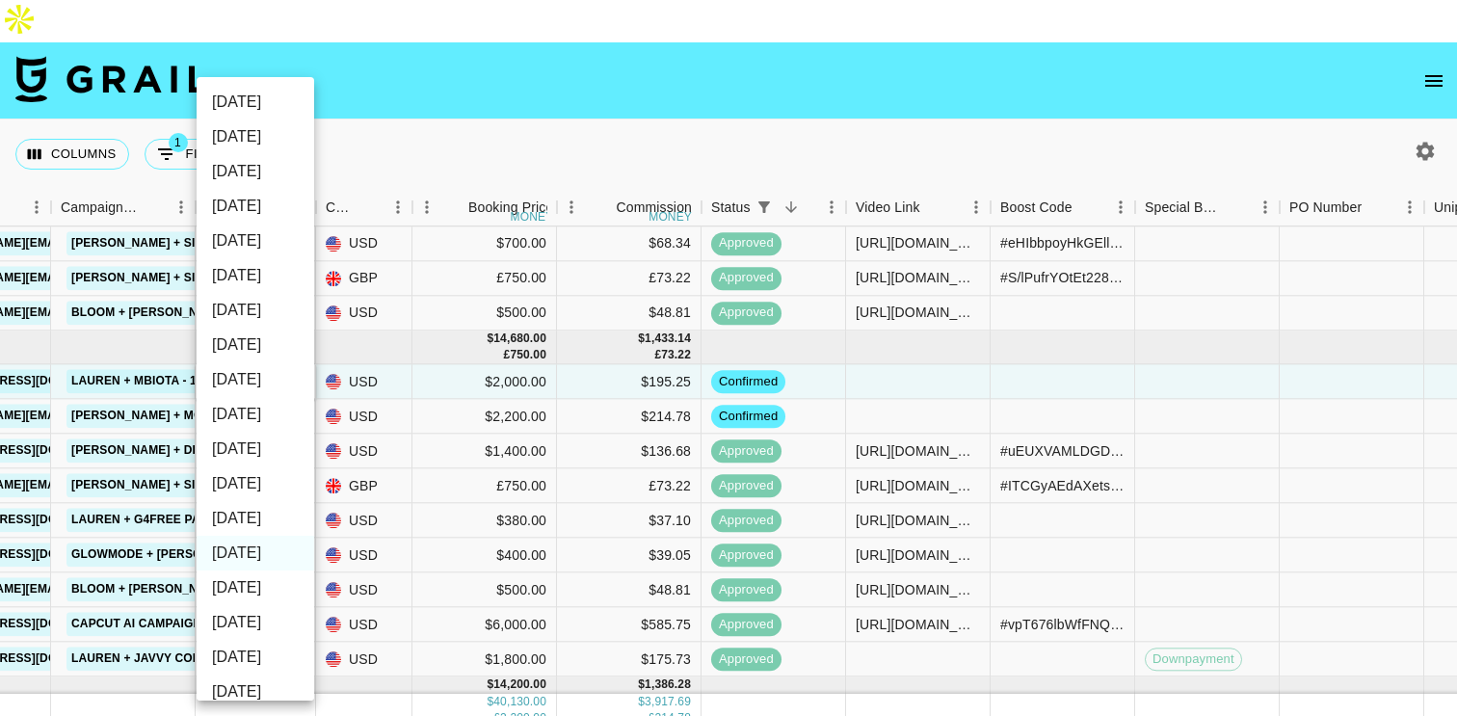
click at [263, 518] on li "[DATE]" at bounding box center [256, 518] width 118 height 35
type input "[DATE]"
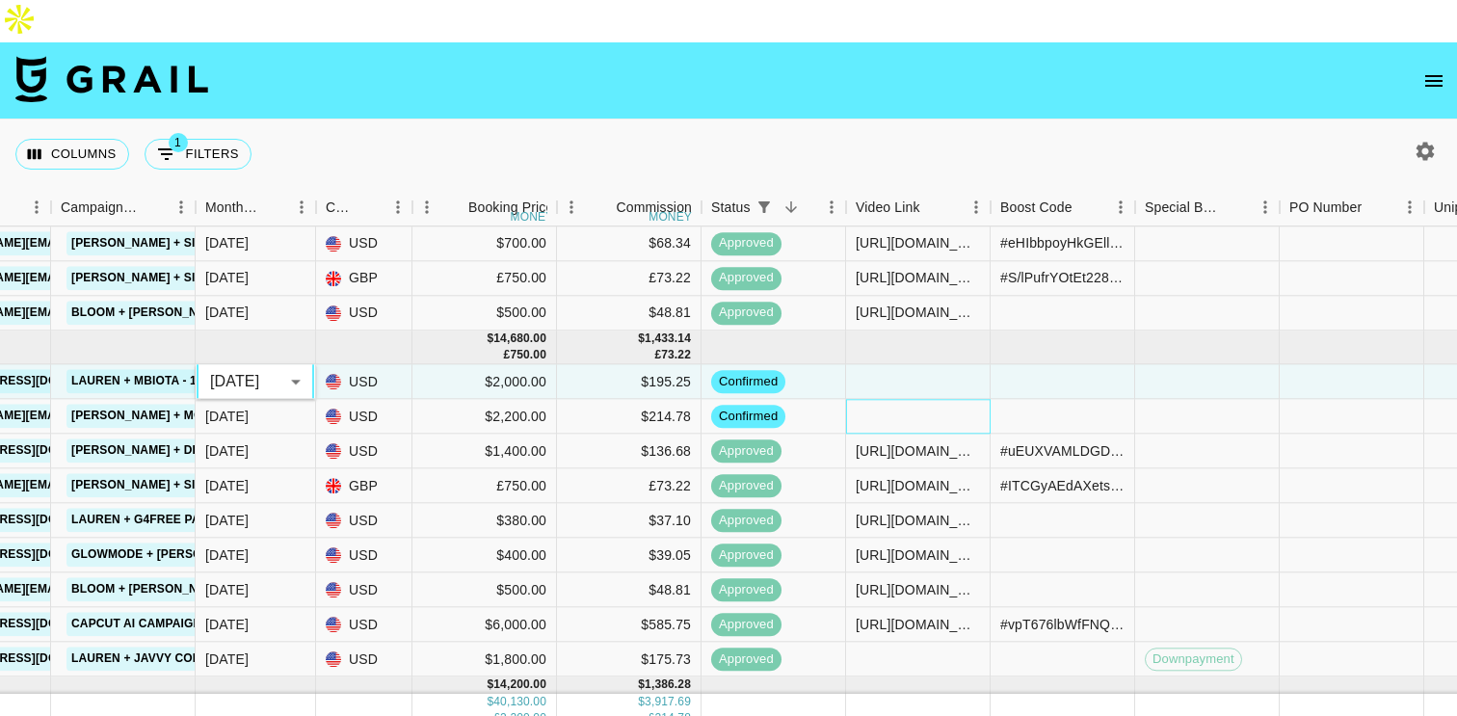
click at [940, 400] on div at bounding box center [918, 417] width 145 height 35
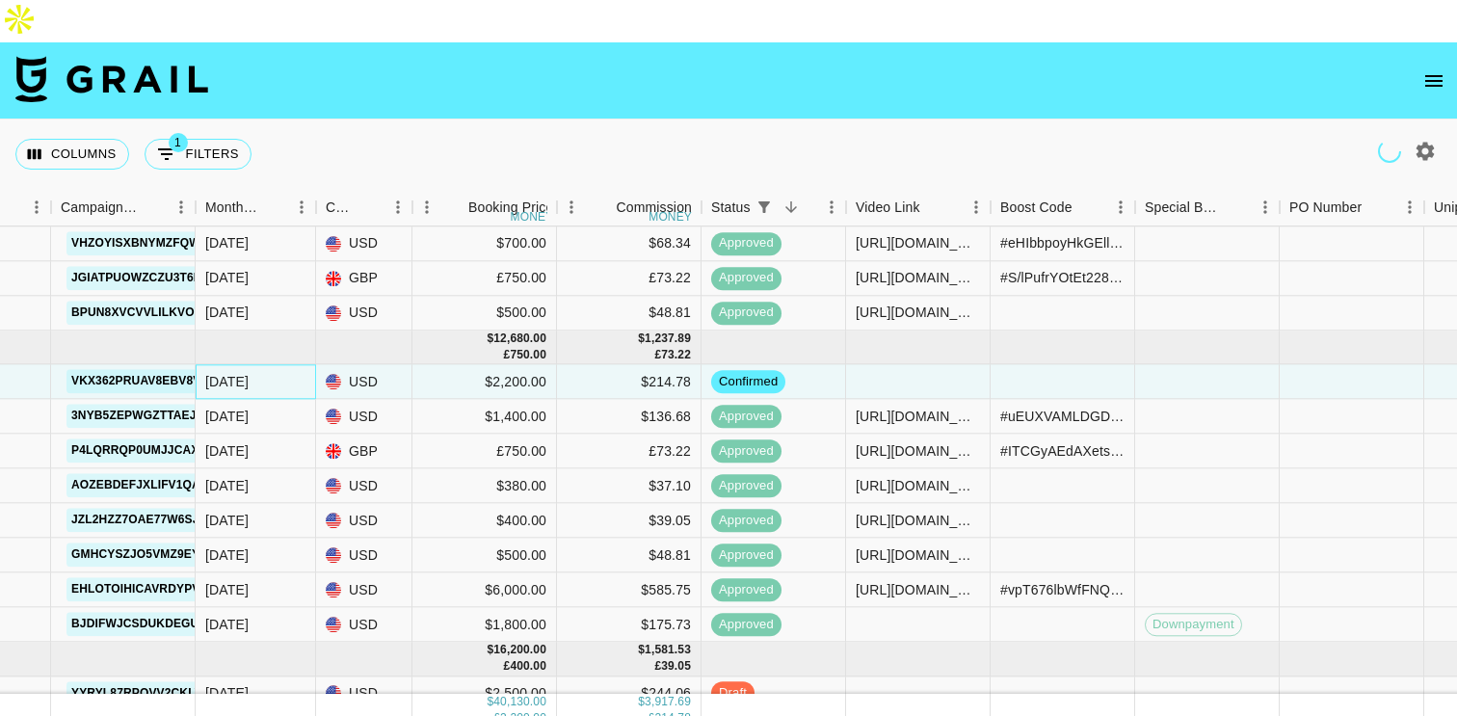
click at [239, 372] on div "[DATE]" at bounding box center [226, 381] width 43 height 19
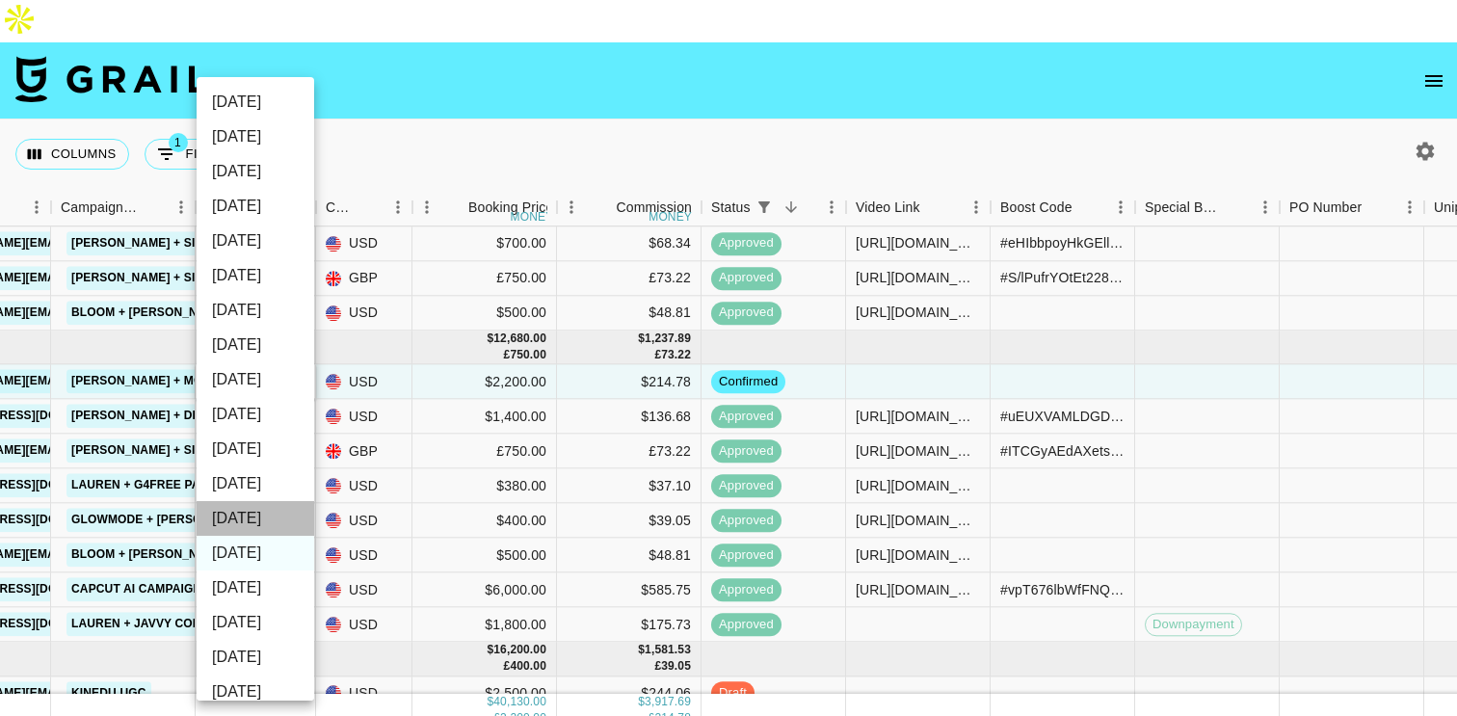
click at [258, 511] on li "[DATE]" at bounding box center [256, 518] width 118 height 35
type input "[DATE]"
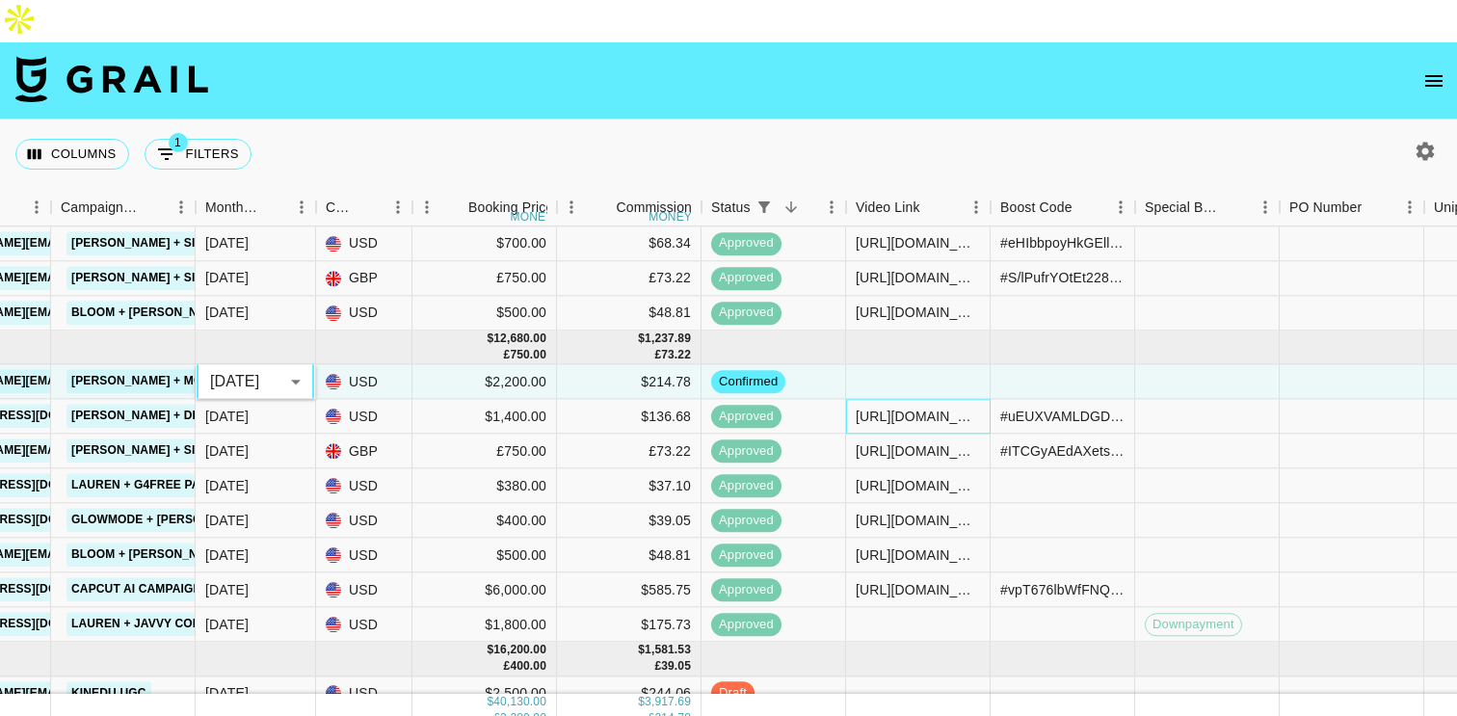
click at [881, 407] on div "[URL][DOMAIN_NAME]" at bounding box center [918, 416] width 124 height 19
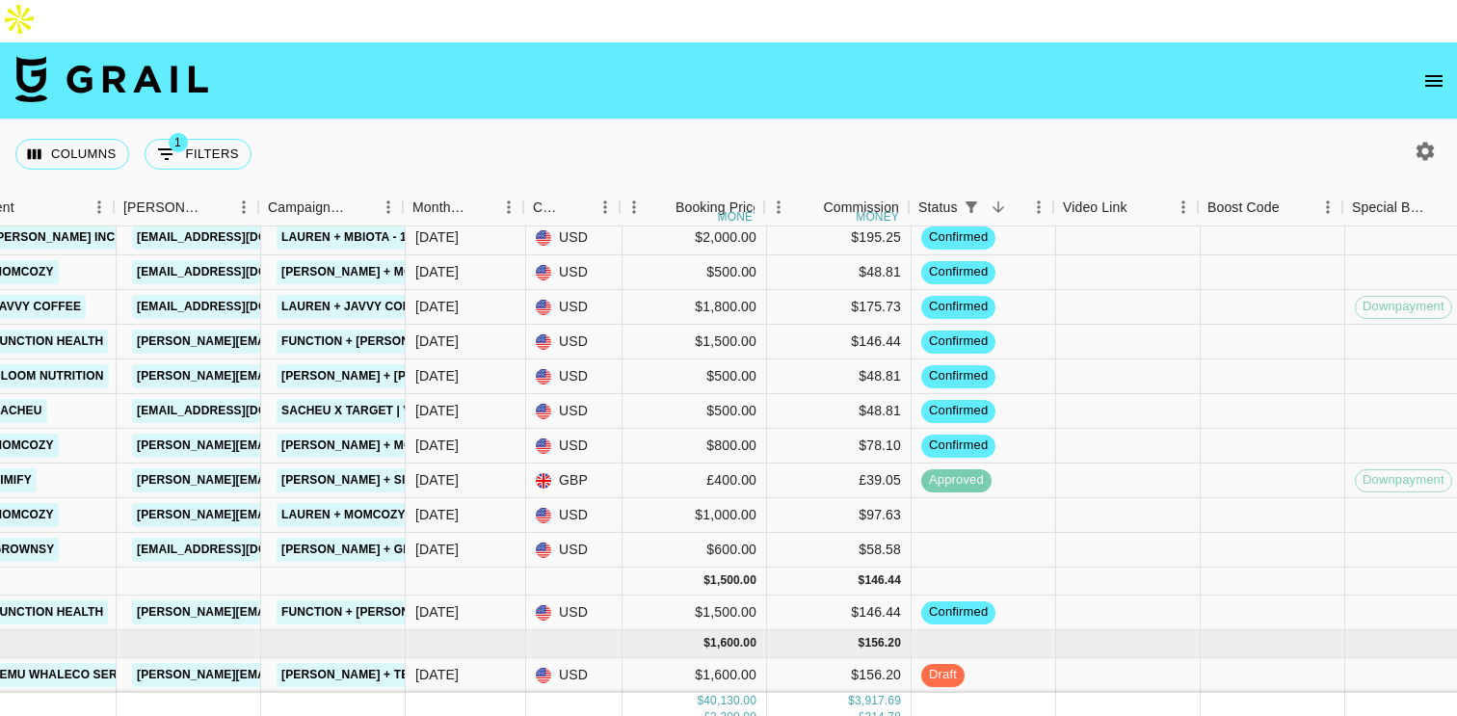
scroll to position [934, 657]
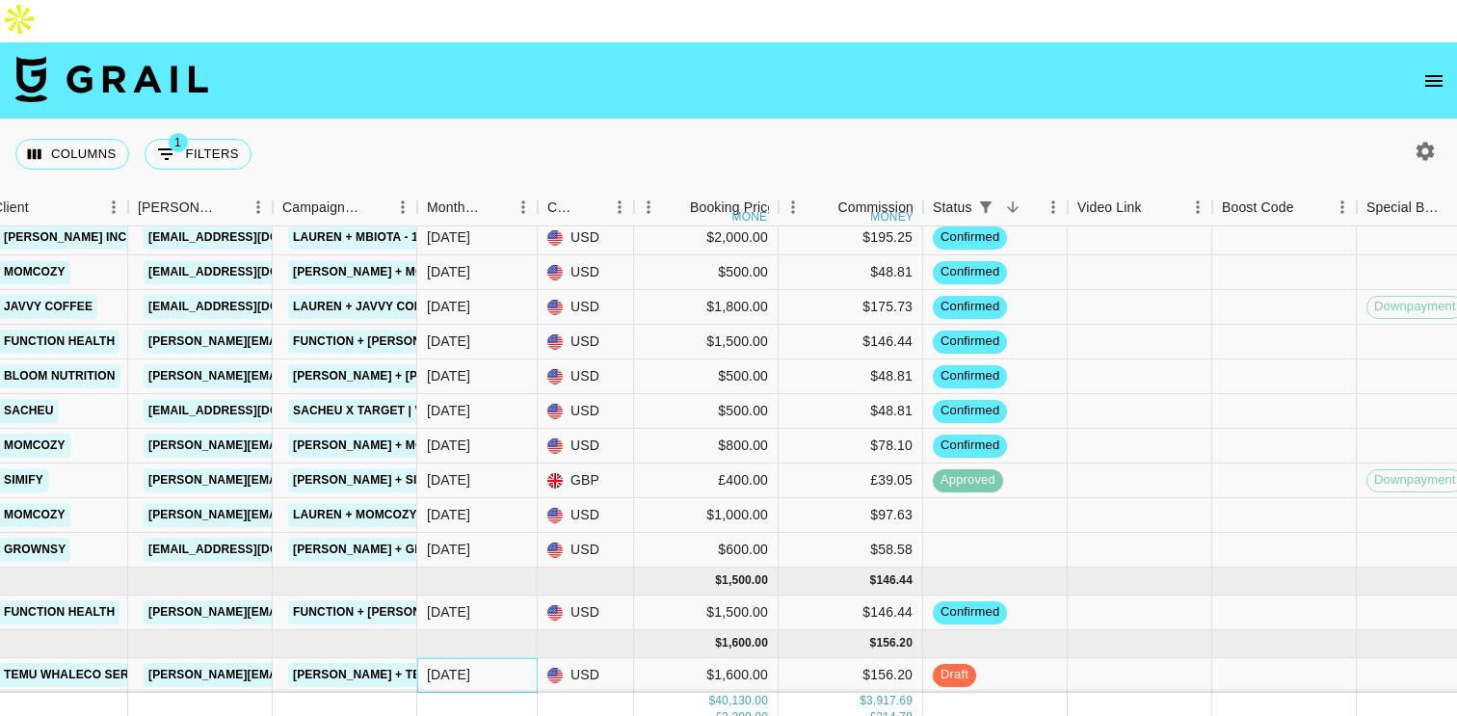
click at [453, 665] on div "[DATE]" at bounding box center [448, 674] width 43 height 19
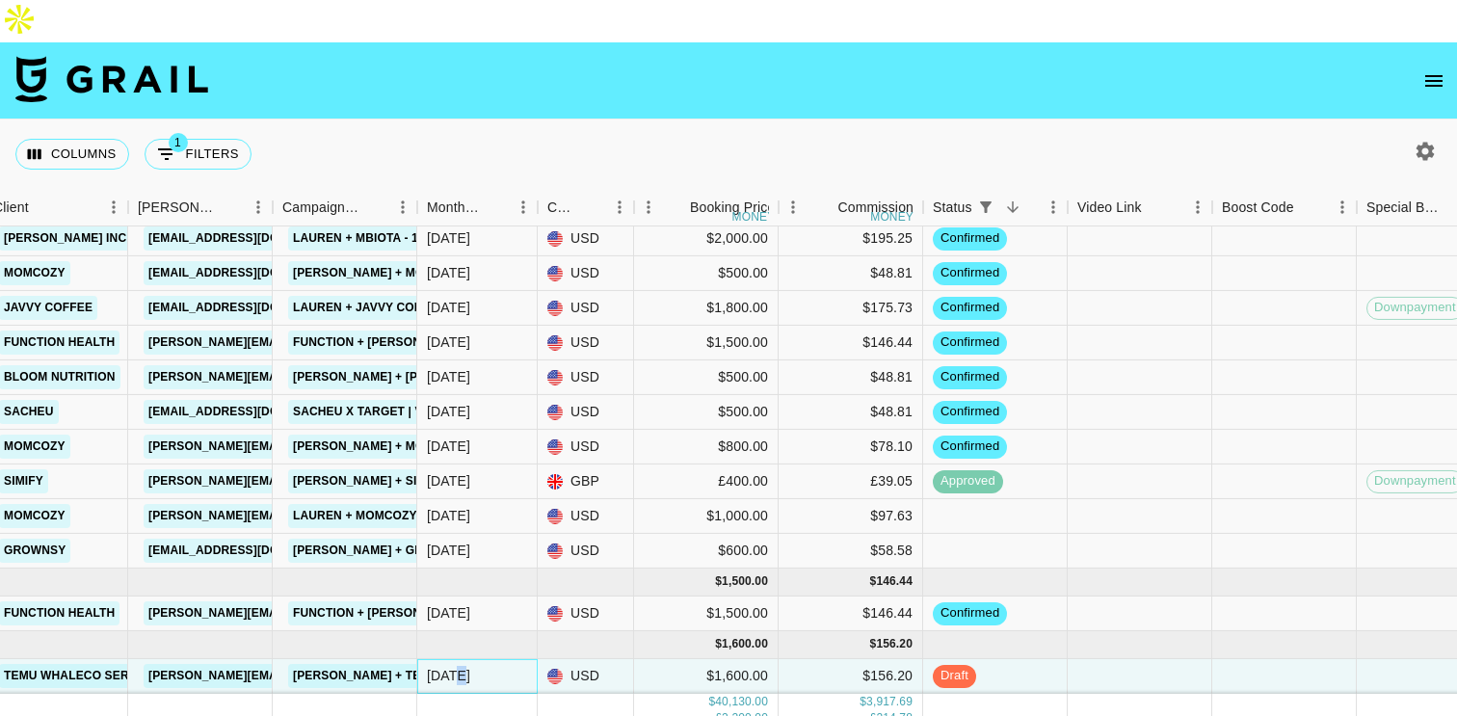
click at [453, 666] on div "[DATE]" at bounding box center [448, 675] width 43 height 19
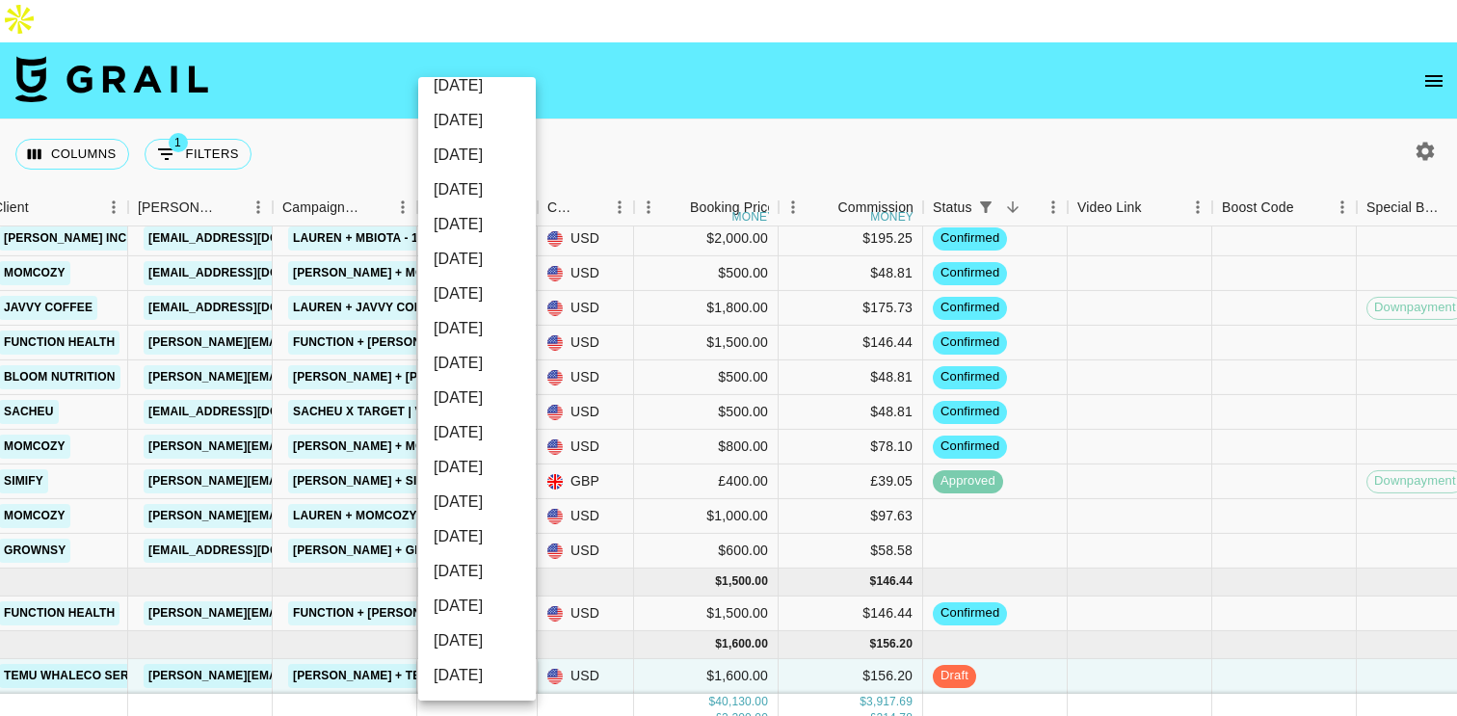
scroll to position [239, 0]
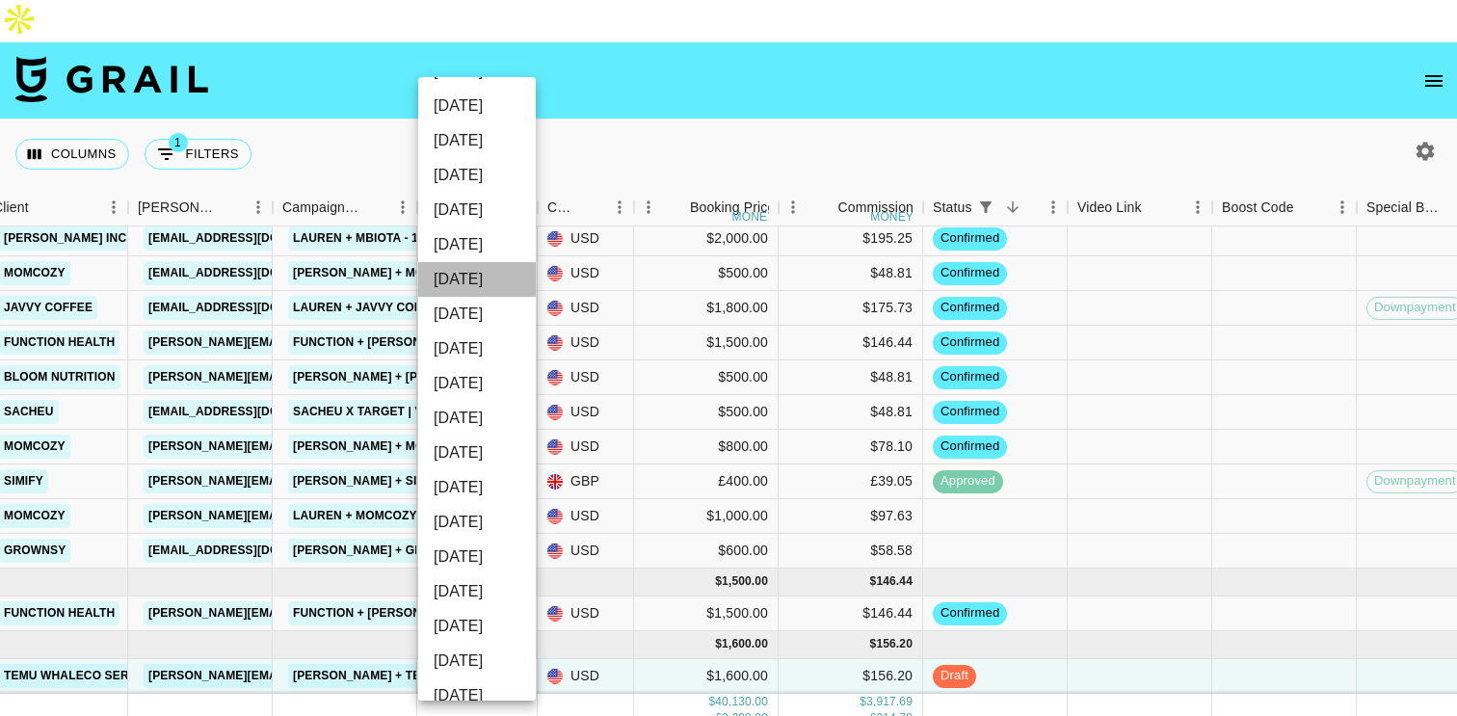
click at [490, 287] on li "[DATE]" at bounding box center [477, 279] width 118 height 35
type input "[DATE]"
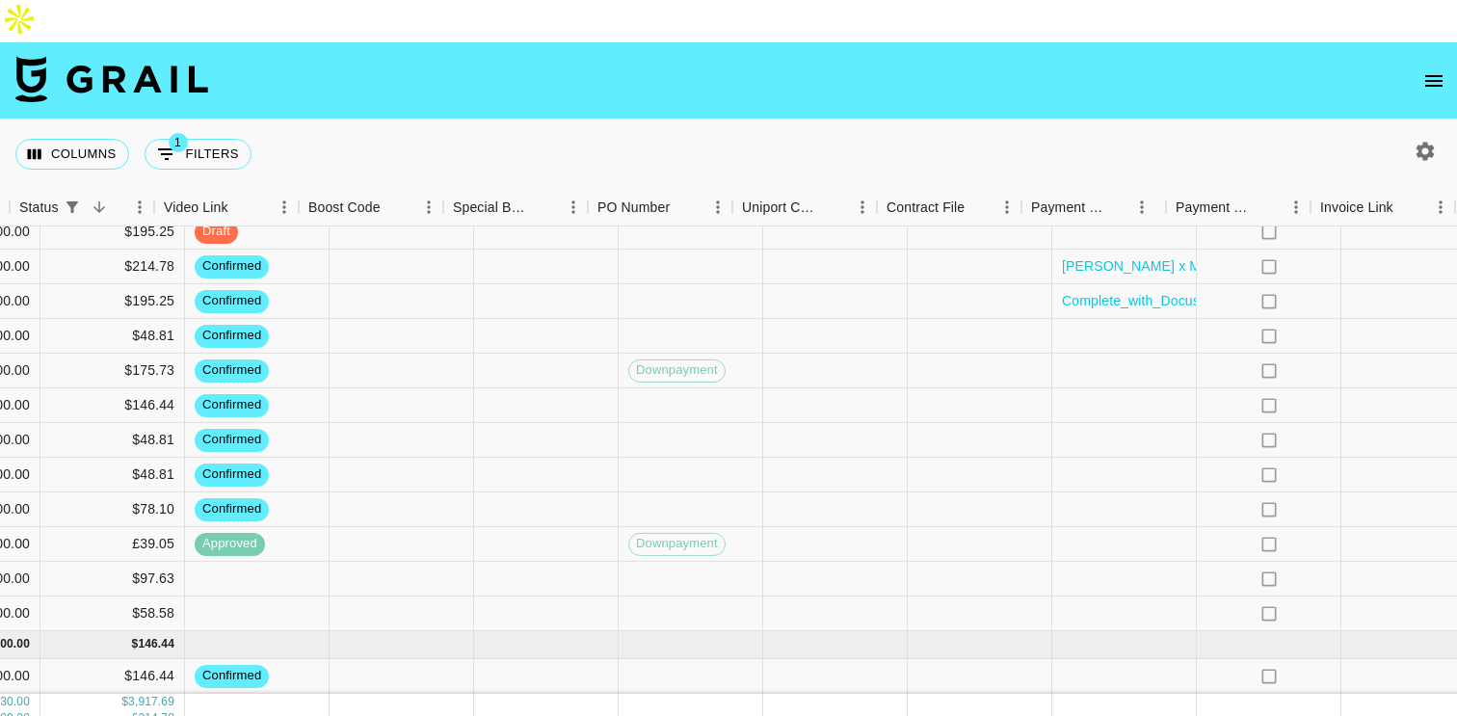
scroll to position [905, 1646]
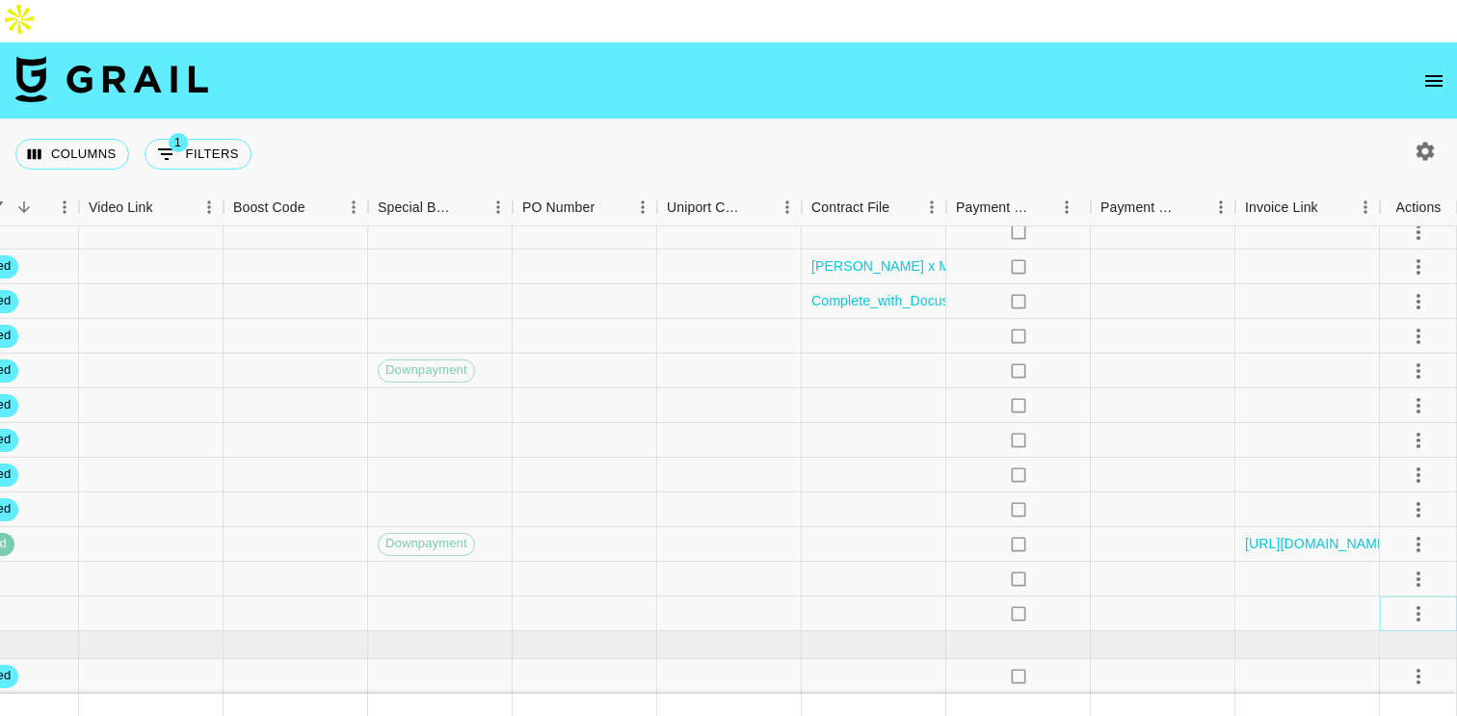
click at [1419, 601] on icon "select merge strategy" at bounding box center [1418, 612] width 23 height 23
click at [1396, 380] on li "Confirm" at bounding box center [1394, 390] width 125 height 35
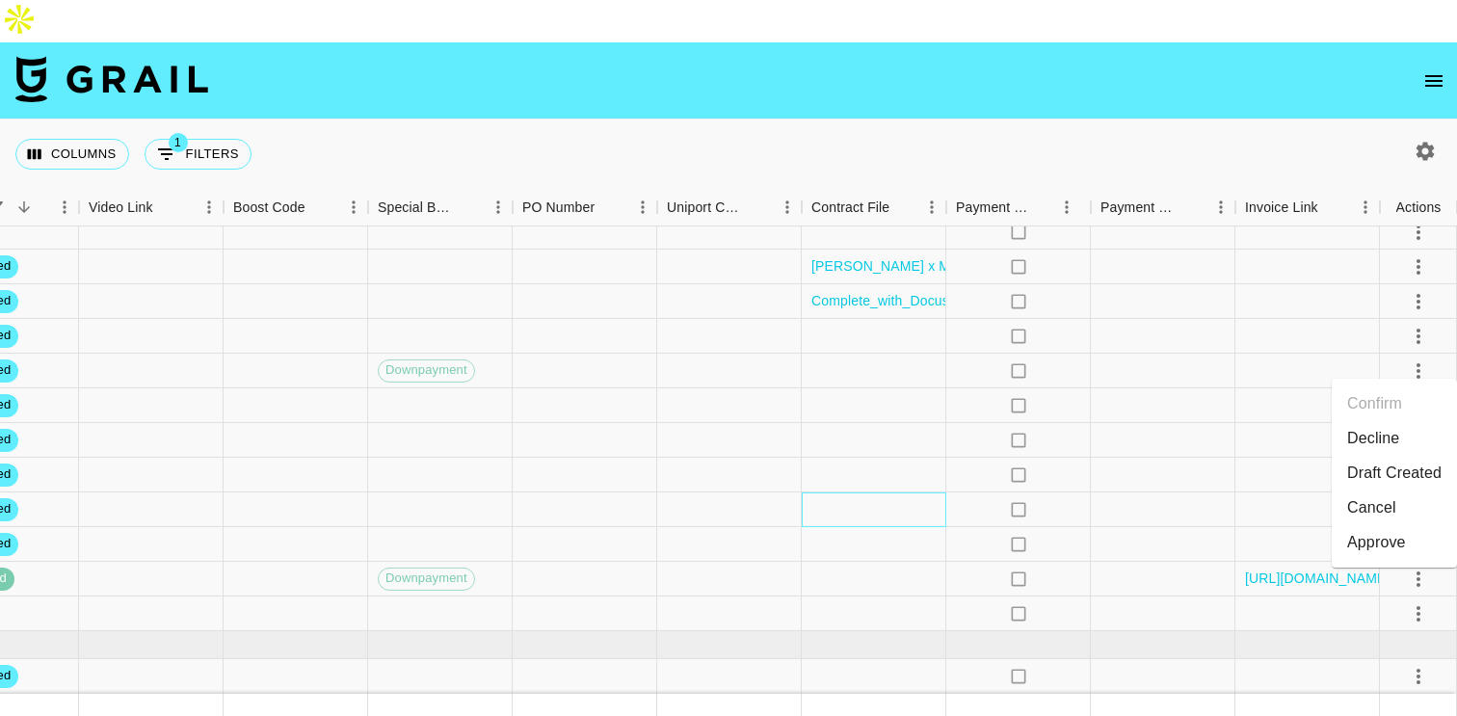
click at [812, 492] on div at bounding box center [874, 509] width 145 height 35
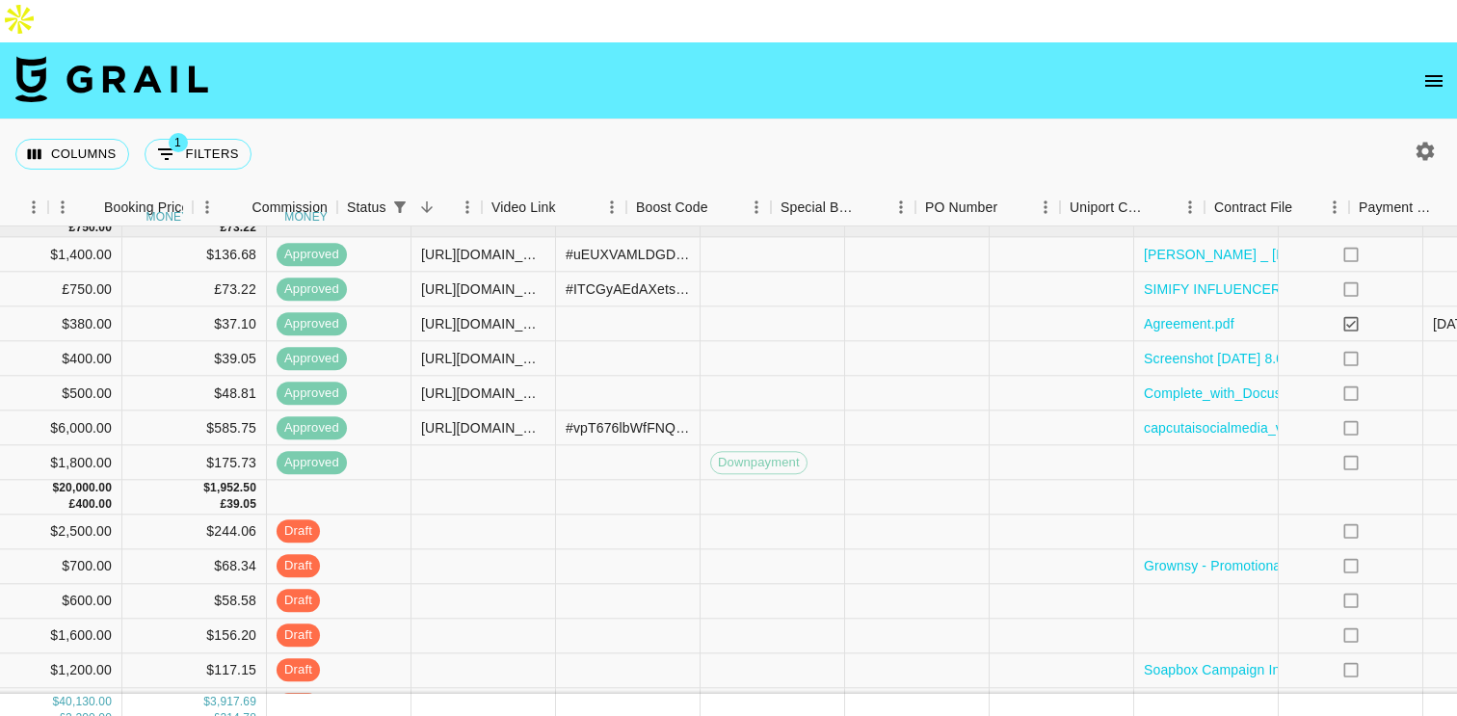
scroll to position [432, 1646]
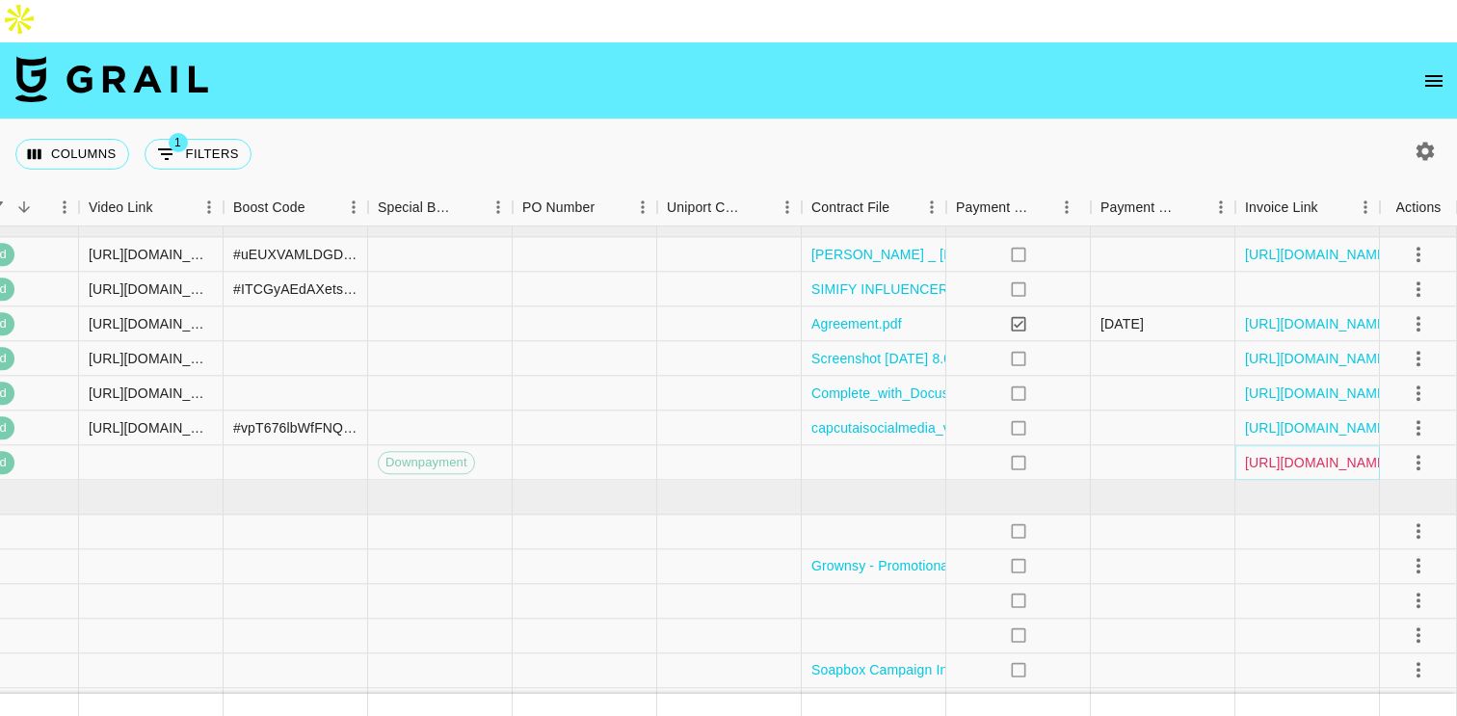
click at [1310, 453] on link "[URL][DOMAIN_NAME]" at bounding box center [1318, 462] width 146 height 19
